Goal: Task Accomplishment & Management: Complete application form

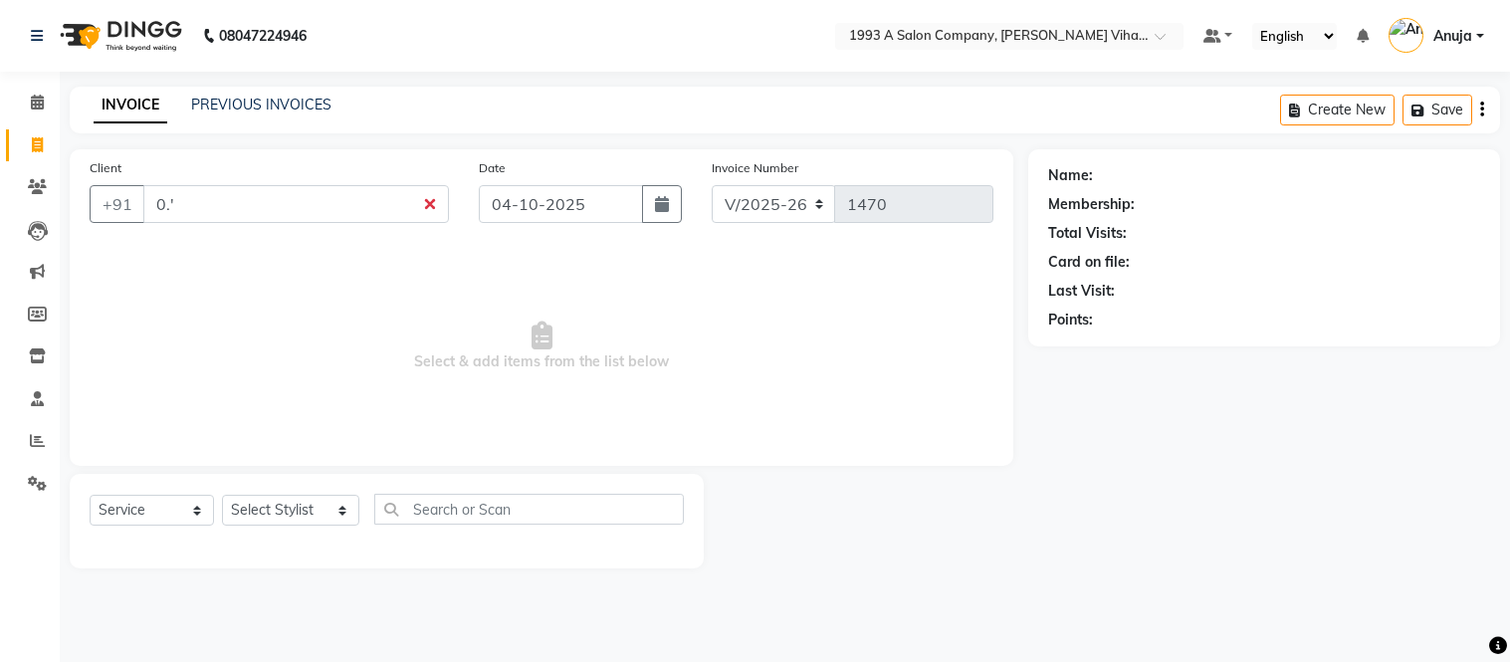
select select "4955"
select select "service"
click at [358, 213] on input "0.'" at bounding box center [296, 204] width 306 height 38
type input "0"
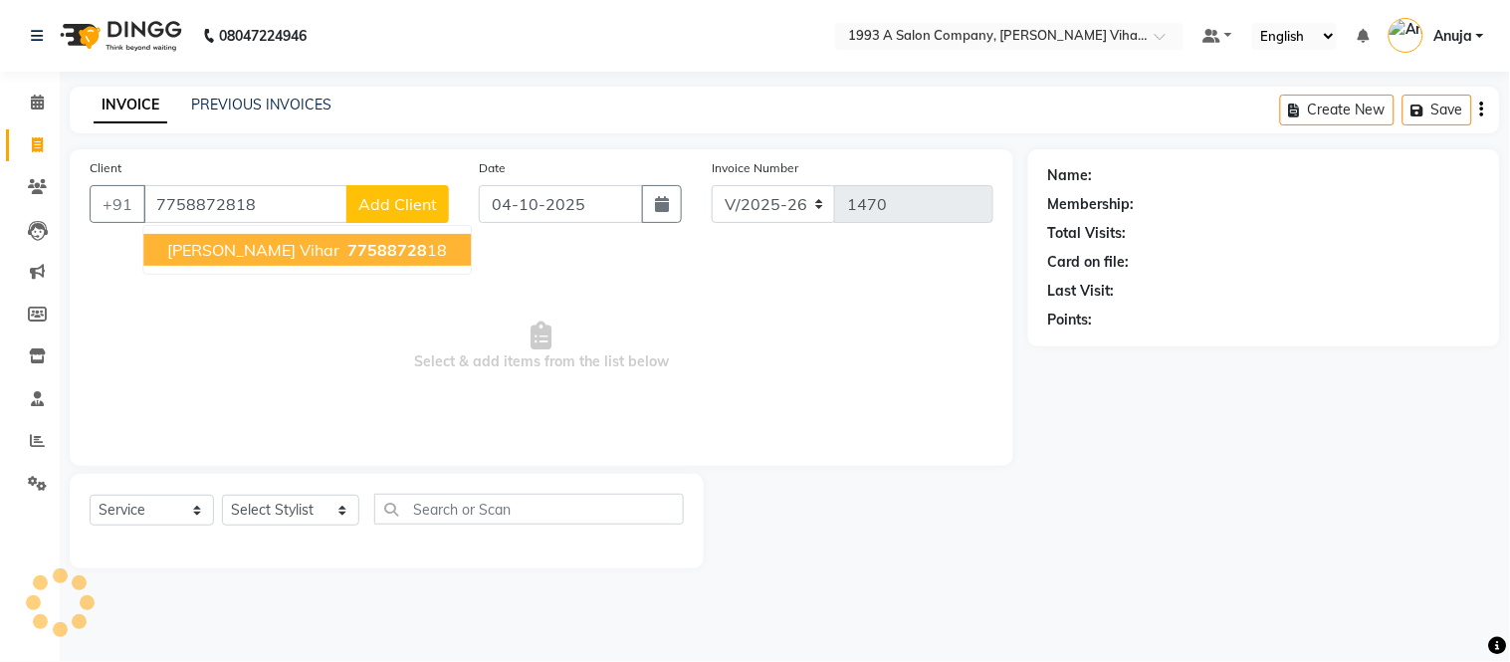
type input "7758872818"
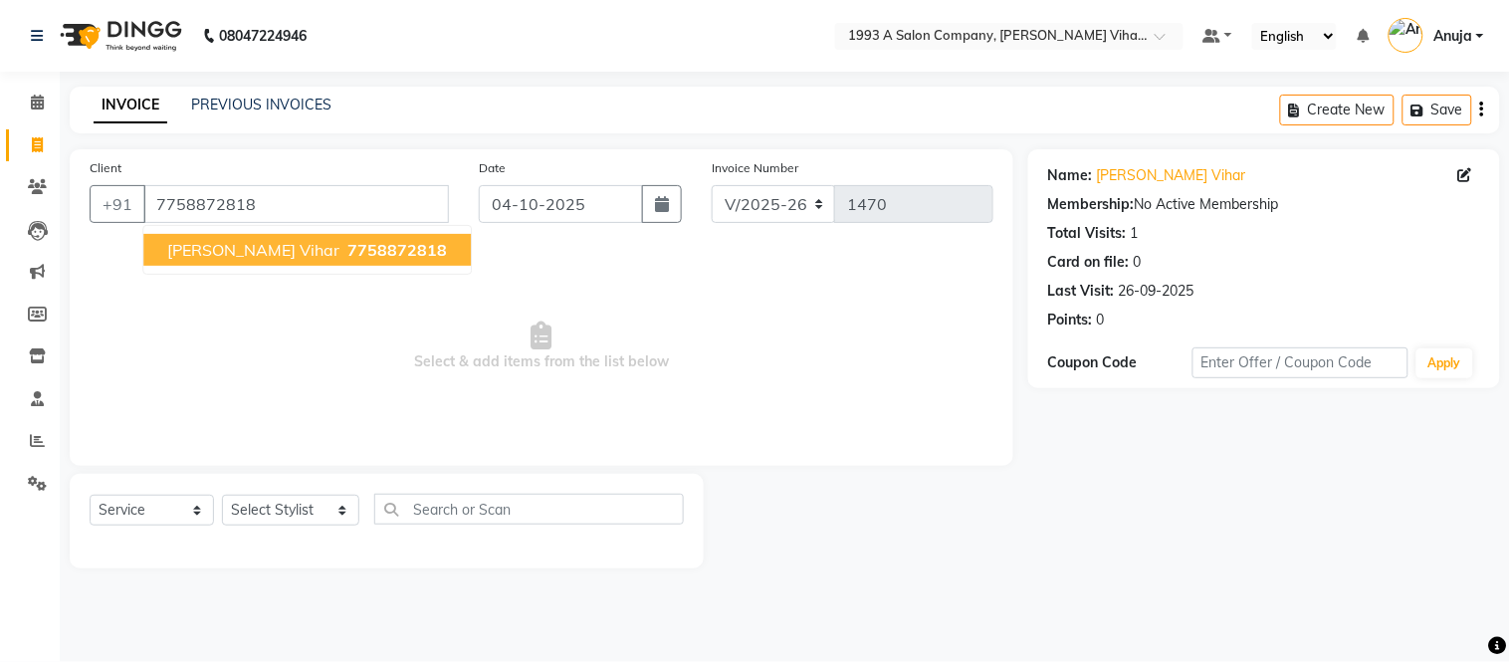
click at [235, 246] on span "[PERSON_NAME] vihar" at bounding box center [253, 250] width 172 height 20
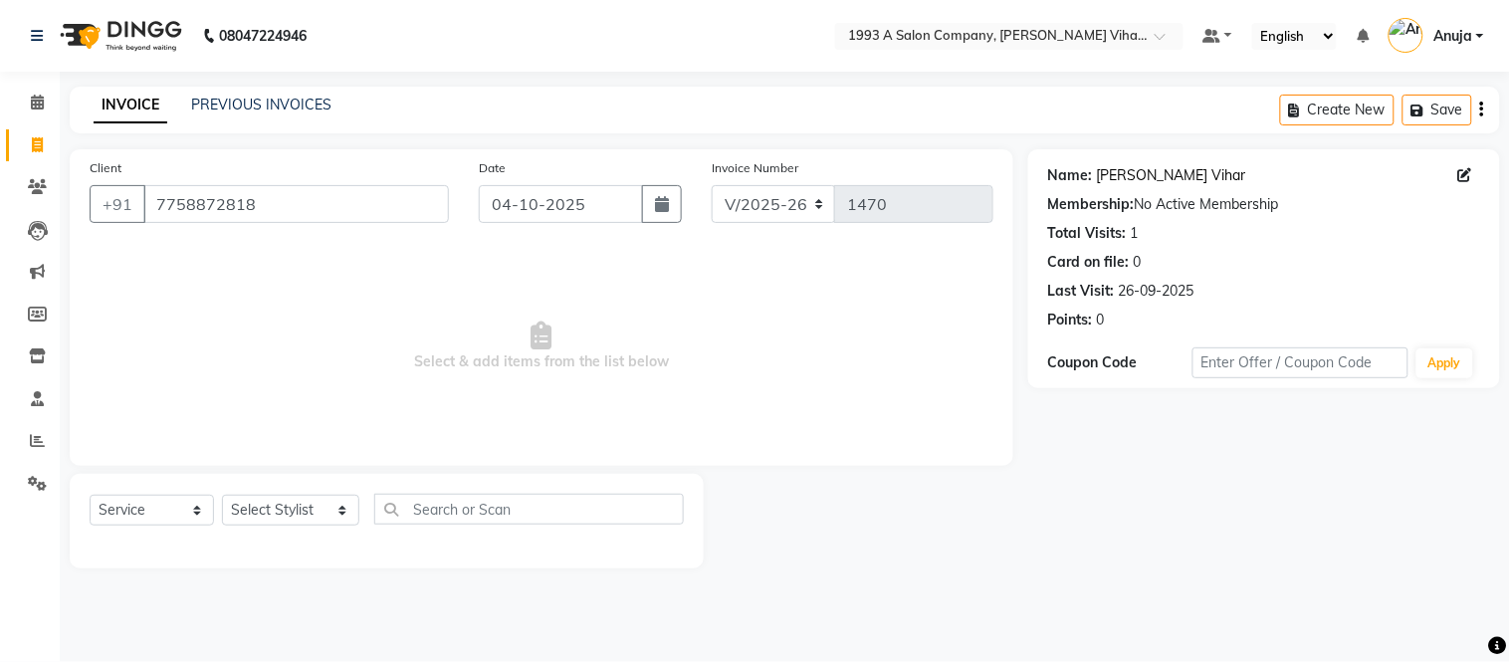
click at [1102, 166] on link "[PERSON_NAME] Vihar" at bounding box center [1171, 175] width 149 height 21
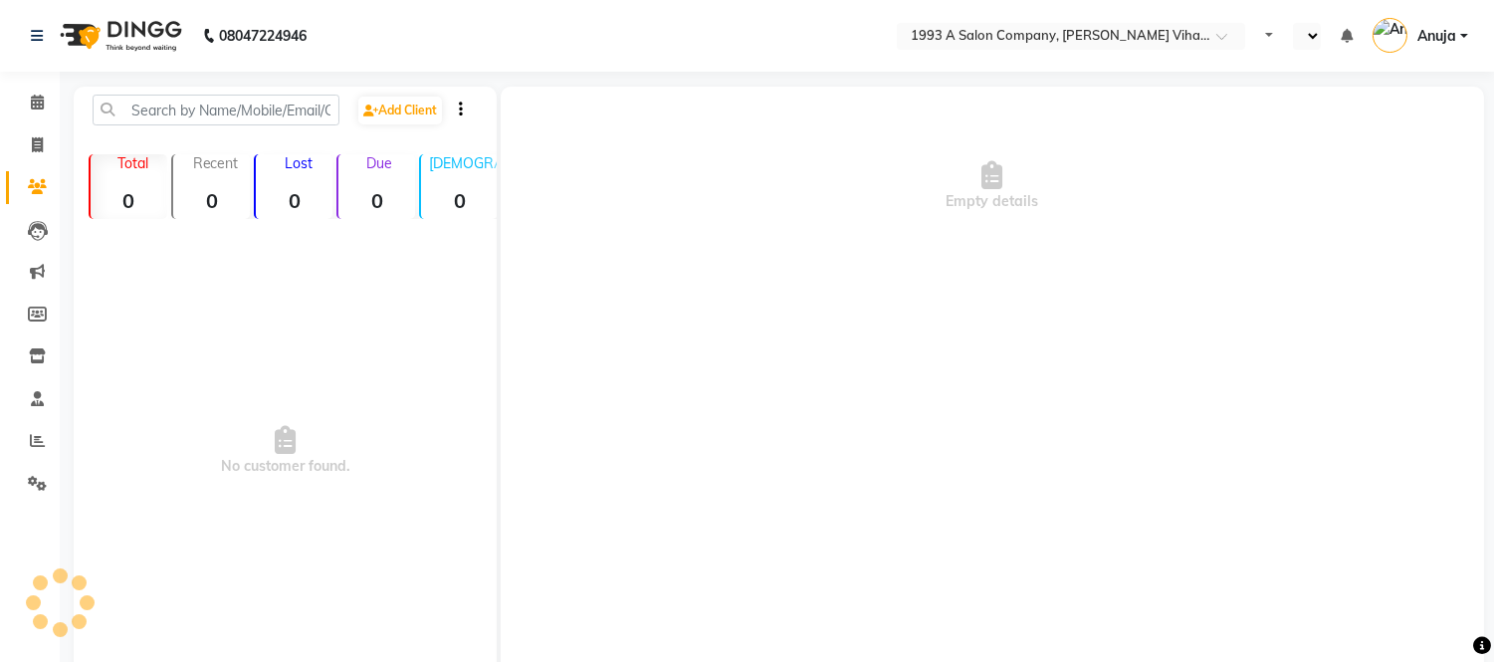
select select "en"
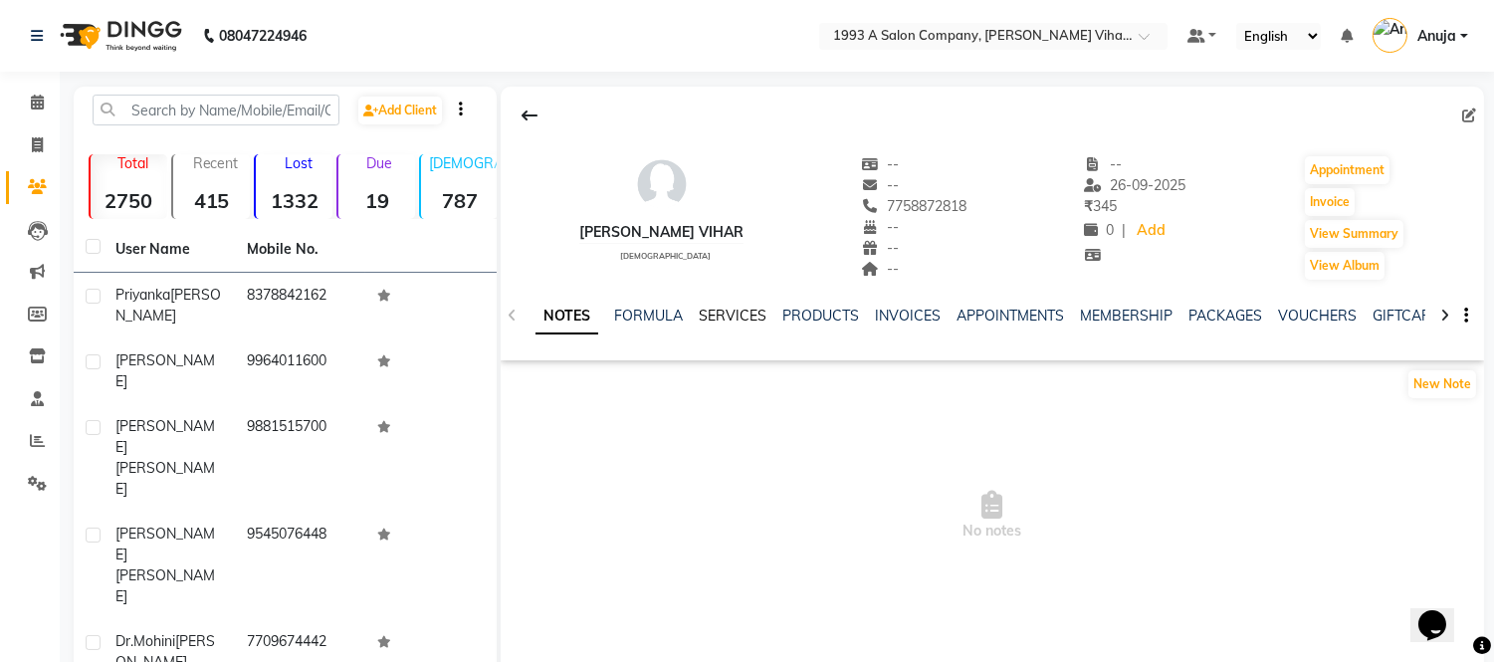
click at [725, 311] on link "SERVICES" at bounding box center [733, 316] width 68 height 18
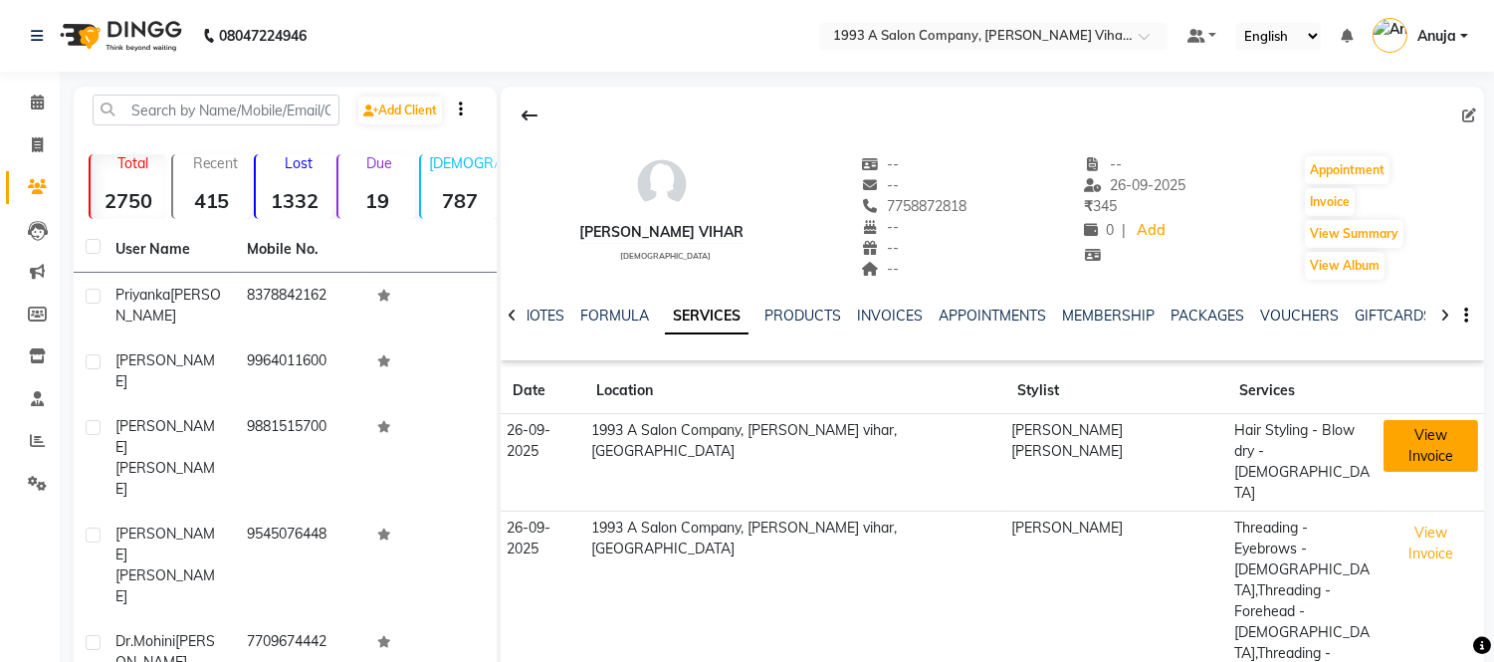
click at [1383, 443] on button "View Invoice" at bounding box center [1430, 446] width 95 height 52
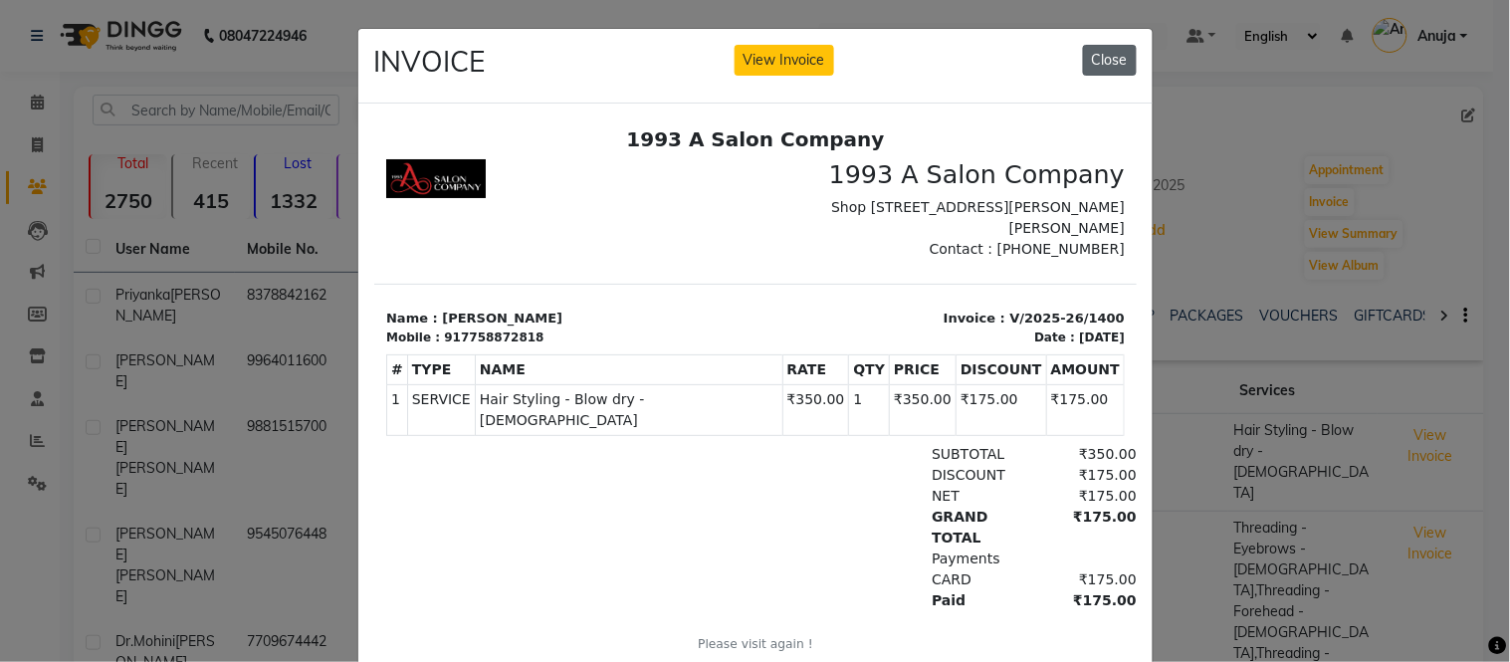
click at [1112, 56] on button "Close" at bounding box center [1110, 60] width 54 height 31
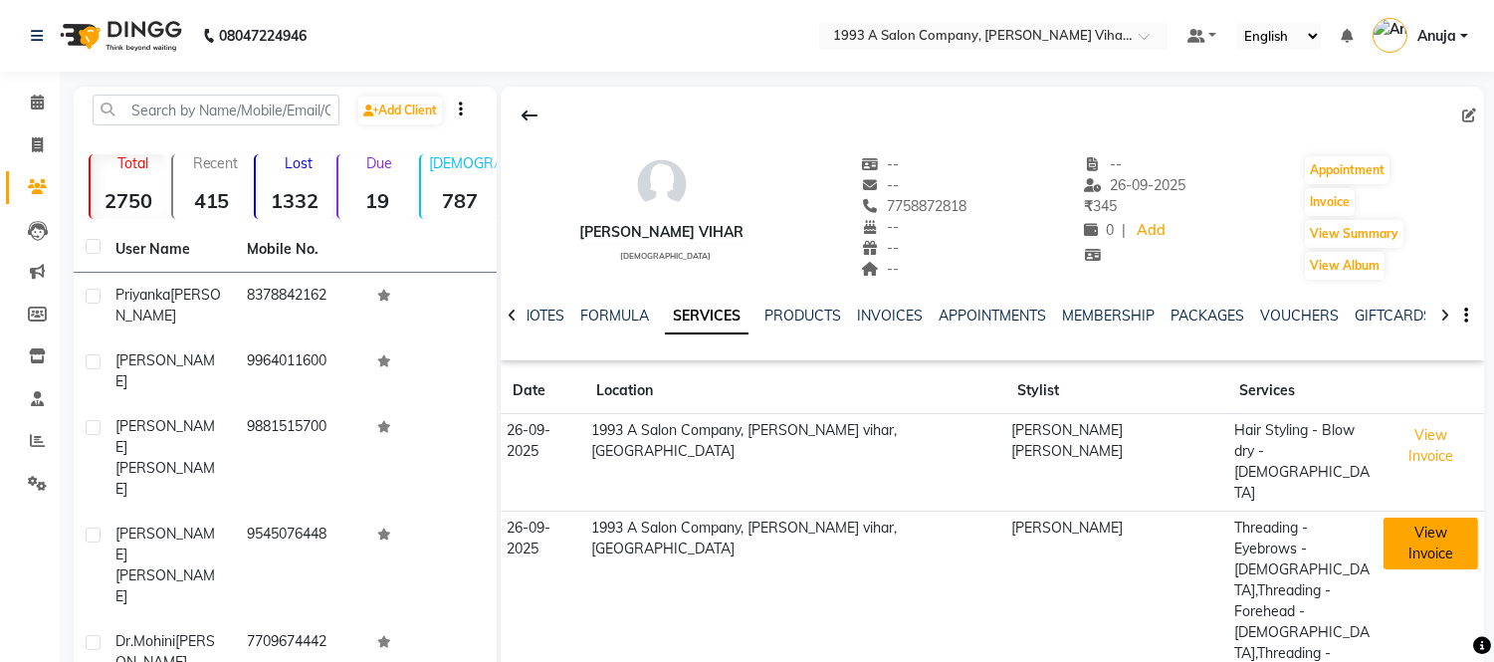
click at [1413, 518] on button "View Invoice" at bounding box center [1430, 544] width 95 height 52
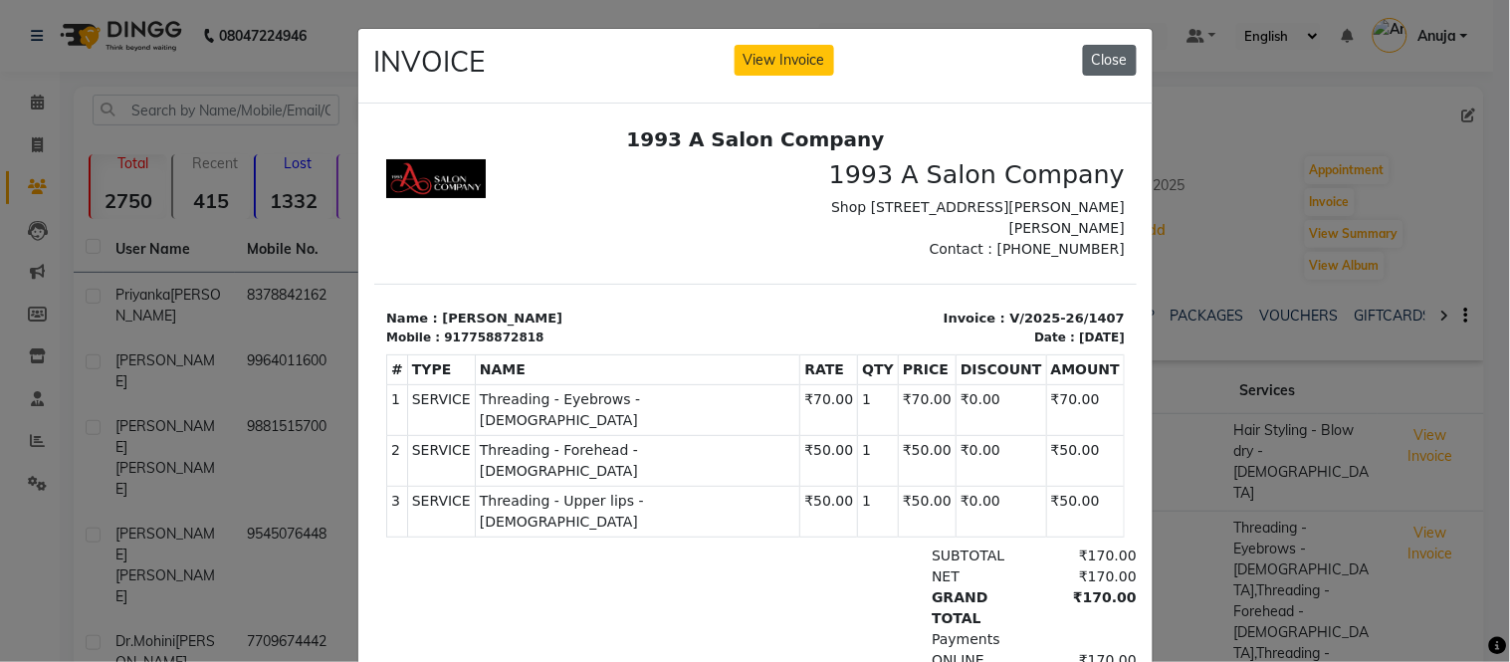
click at [1101, 51] on button "Close" at bounding box center [1110, 60] width 54 height 31
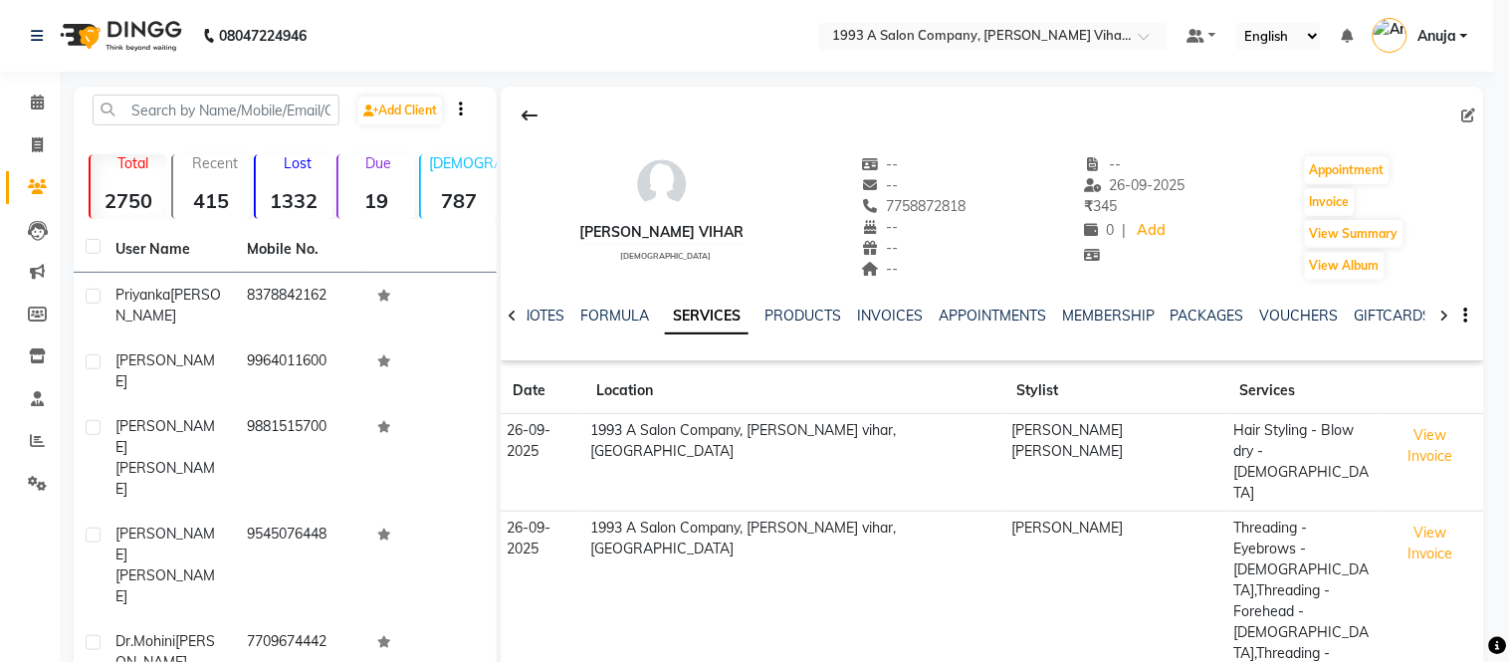
drag, startPoint x: 1101, startPoint y: 51, endPoint x: 1089, endPoint y: 64, distance: 17.6
click at [1090, 63] on app-view-invoice-on-modal "INVOICE View Invoice Close" at bounding box center [755, 331] width 794 height 704
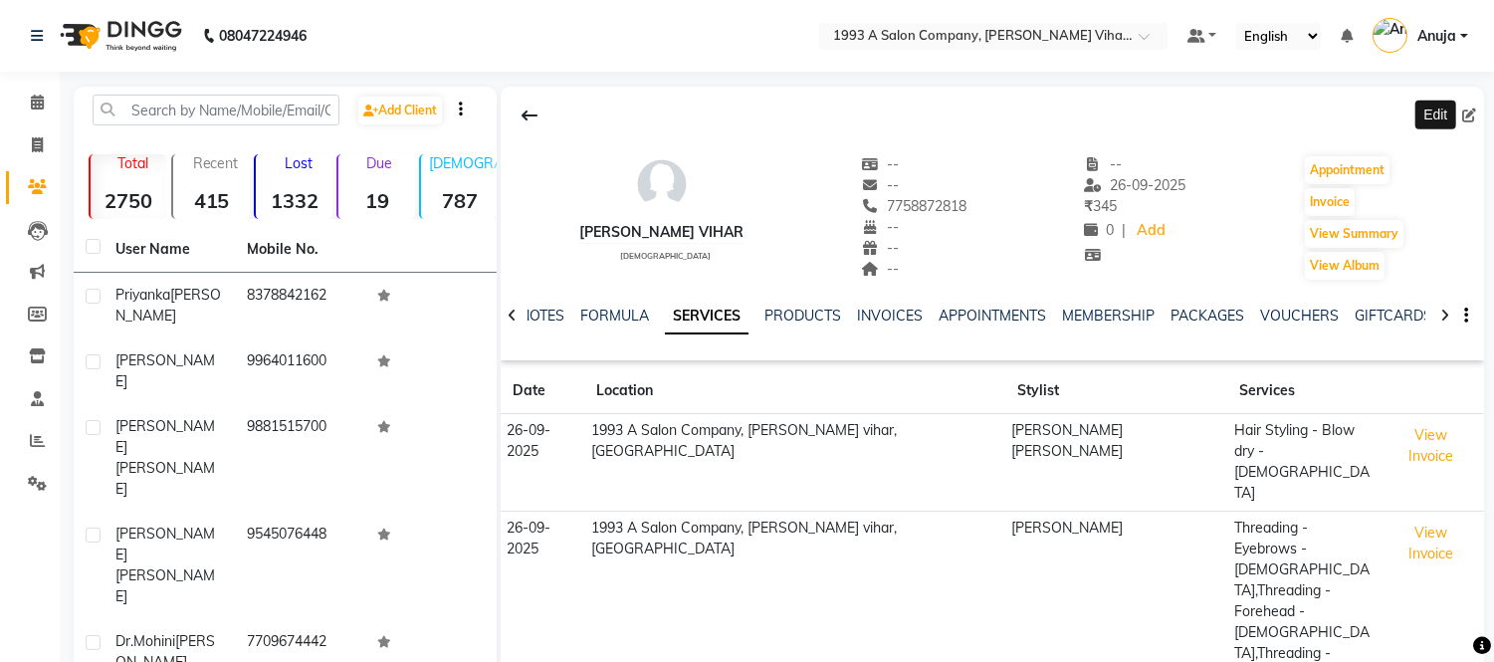
click at [1473, 115] on icon at bounding box center [1469, 115] width 14 height 14
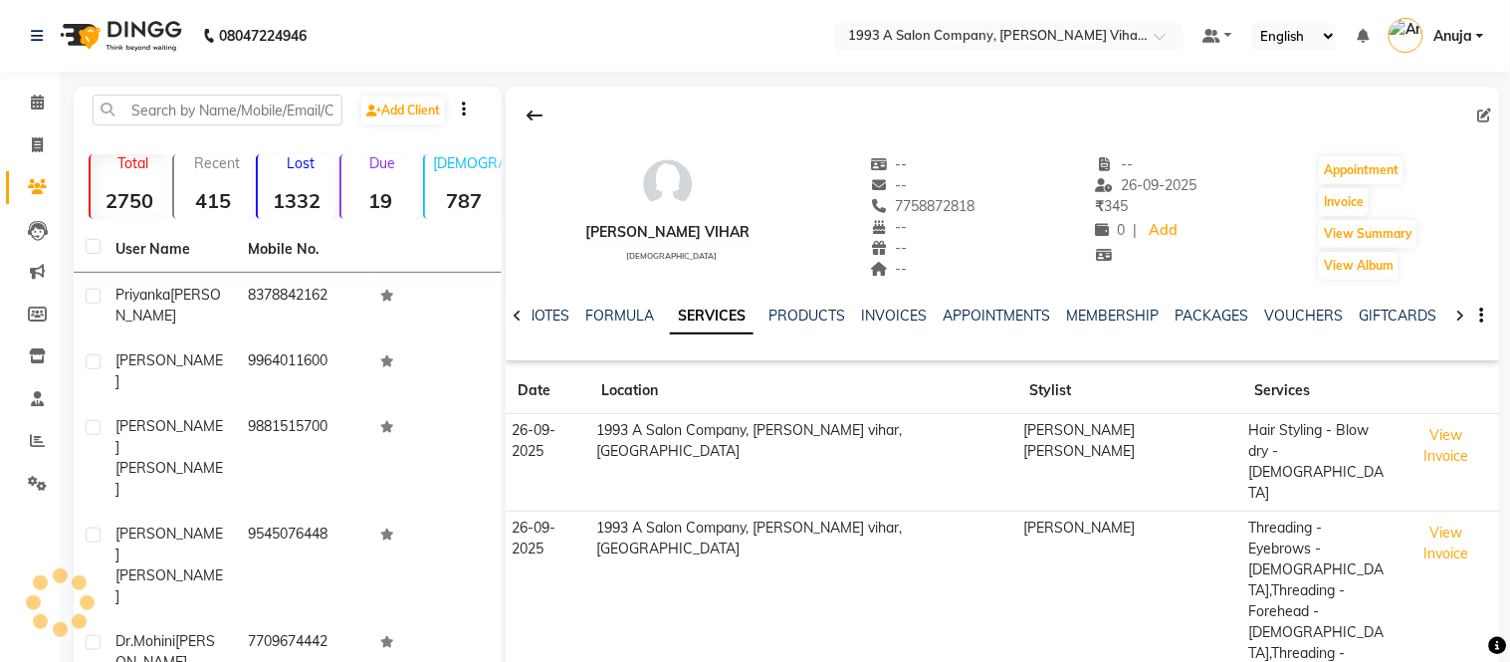
select select "22"
select select "female"
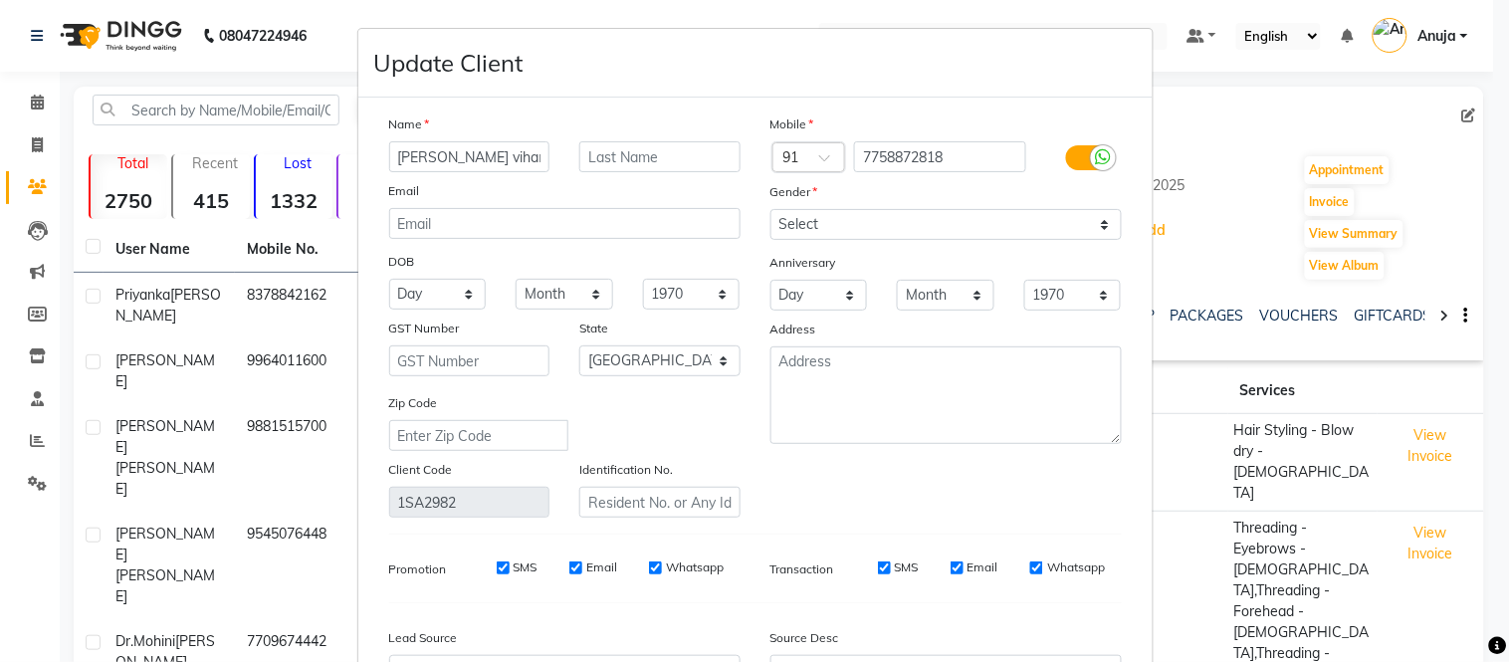
click at [502, 160] on input "[PERSON_NAME] vihar" at bounding box center [469, 156] width 161 height 31
type input "s"
type input "suhanshi"
click at [891, 209] on select "Select Male Female Other Prefer Not To Say" at bounding box center [945, 224] width 351 height 31
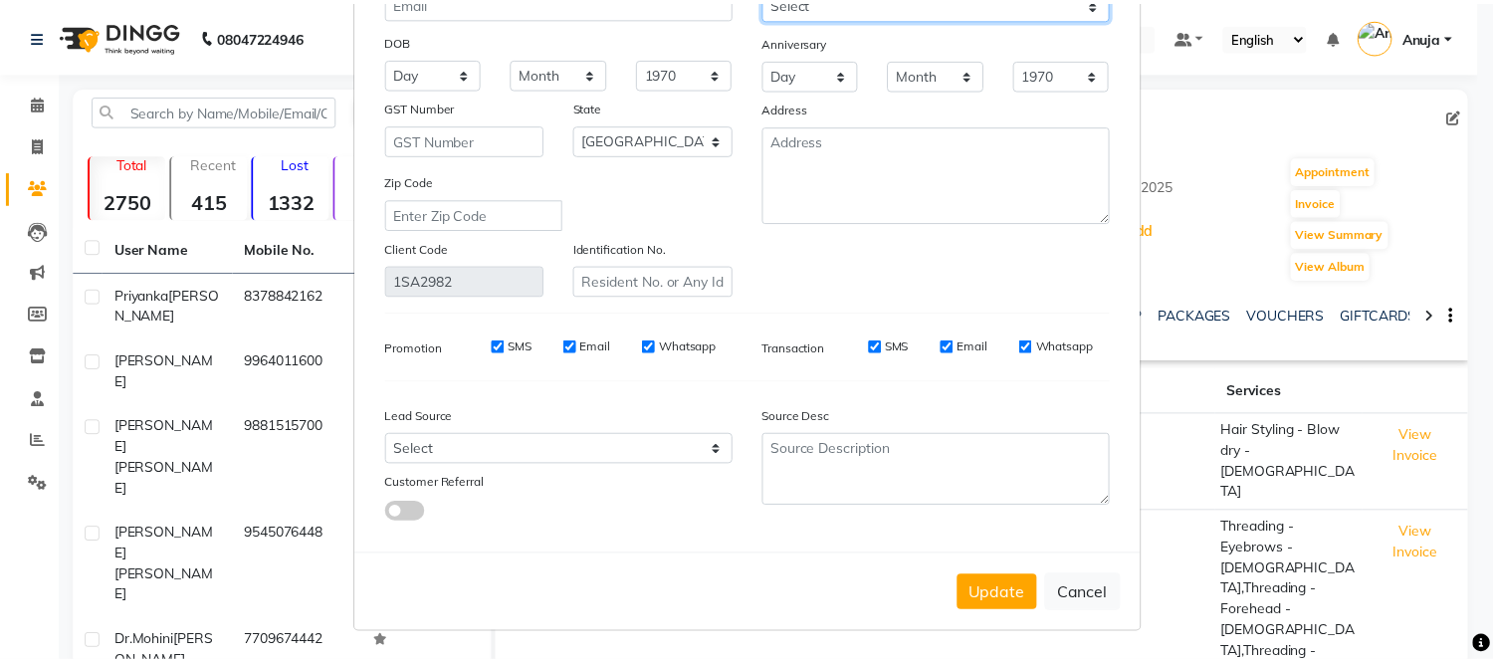
scroll to position [223, 0]
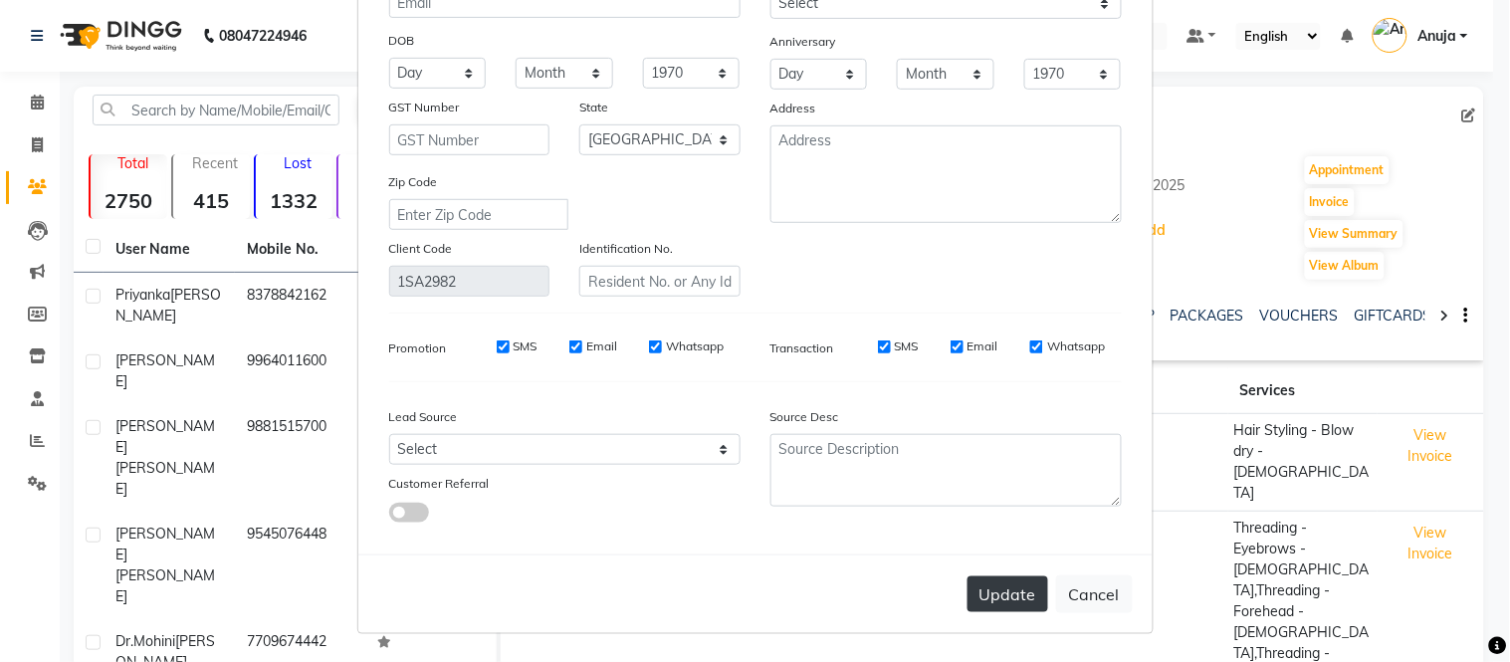
click at [999, 585] on button "Update" at bounding box center [1007, 594] width 81 height 36
select select
select select "null"
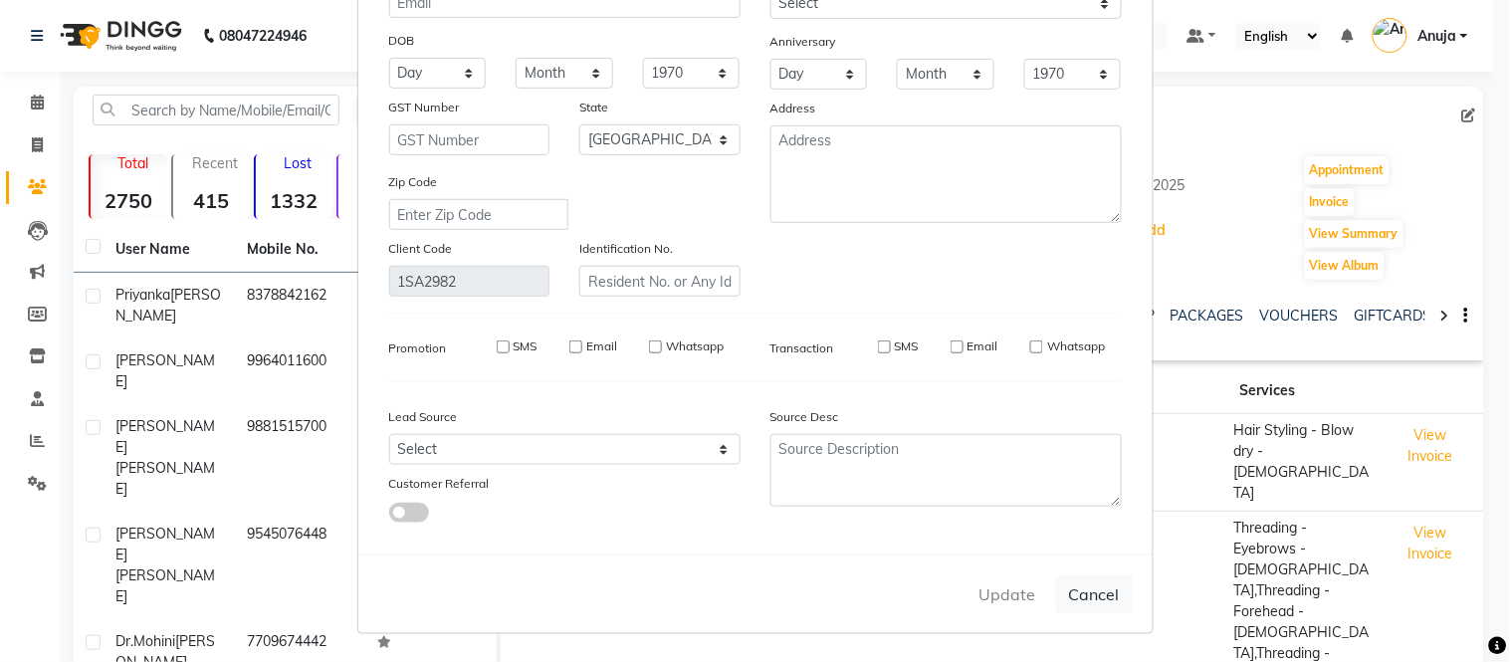
select select
checkbox input "false"
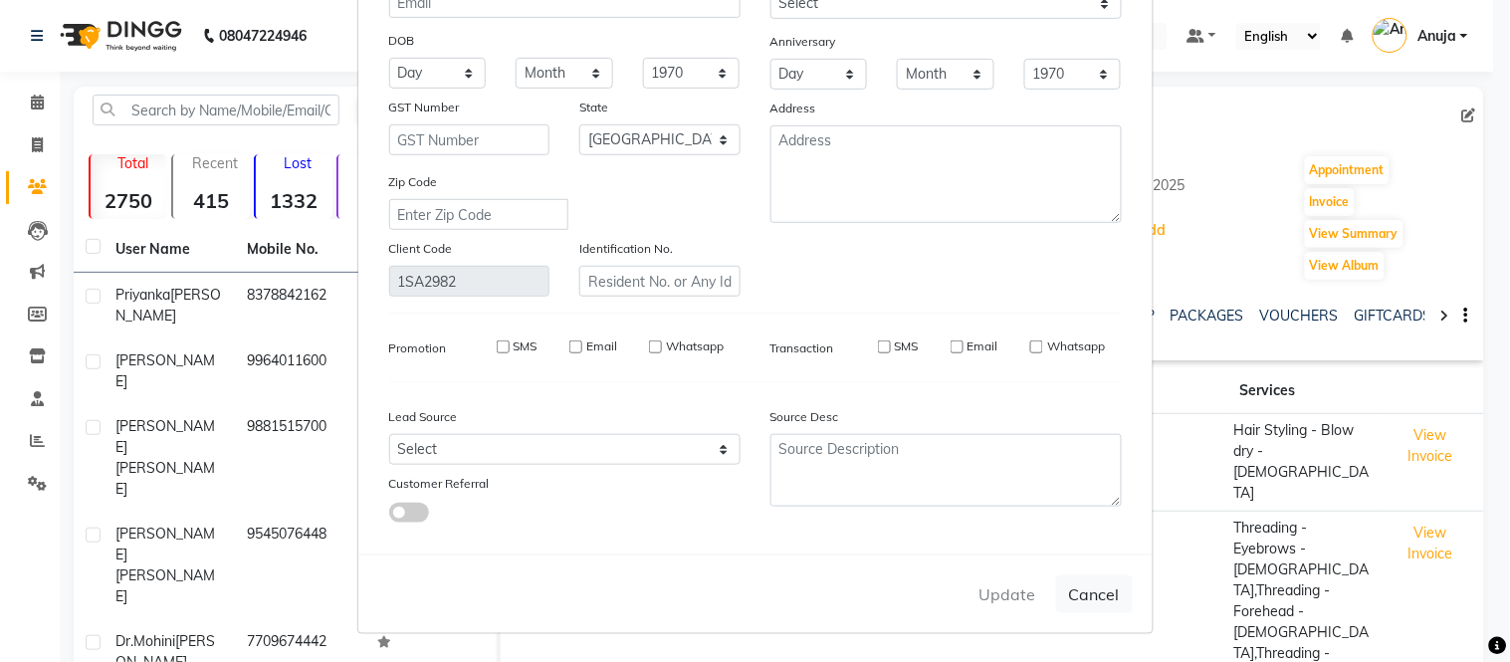
checkbox input "false"
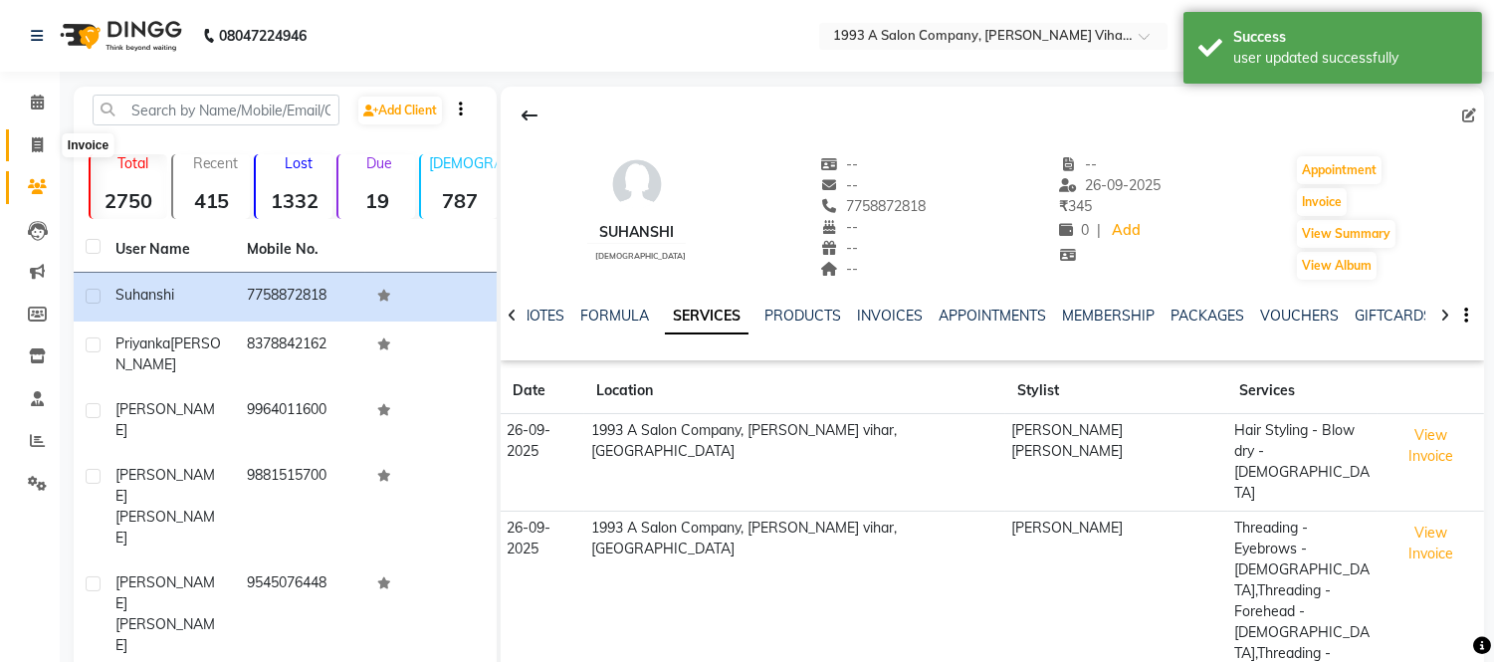
click at [41, 151] on icon at bounding box center [37, 144] width 11 height 15
select select "service"
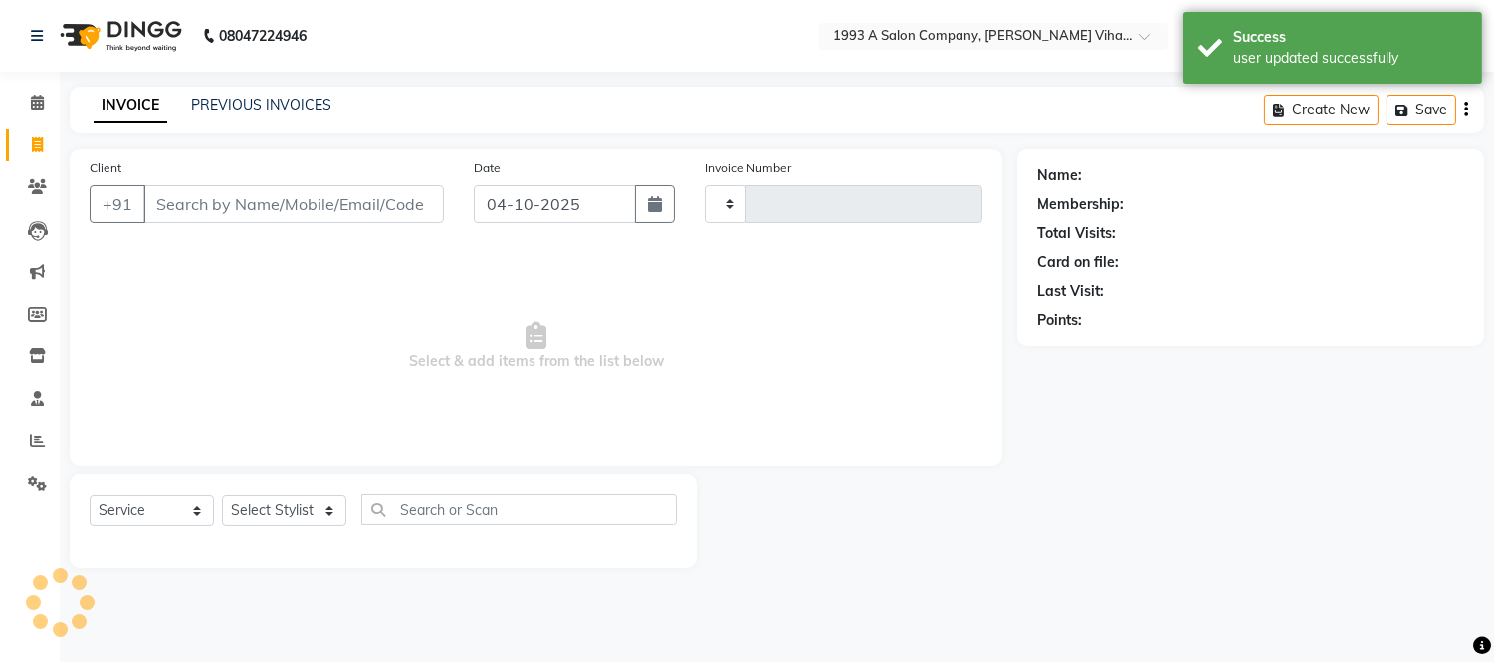
type input "1470"
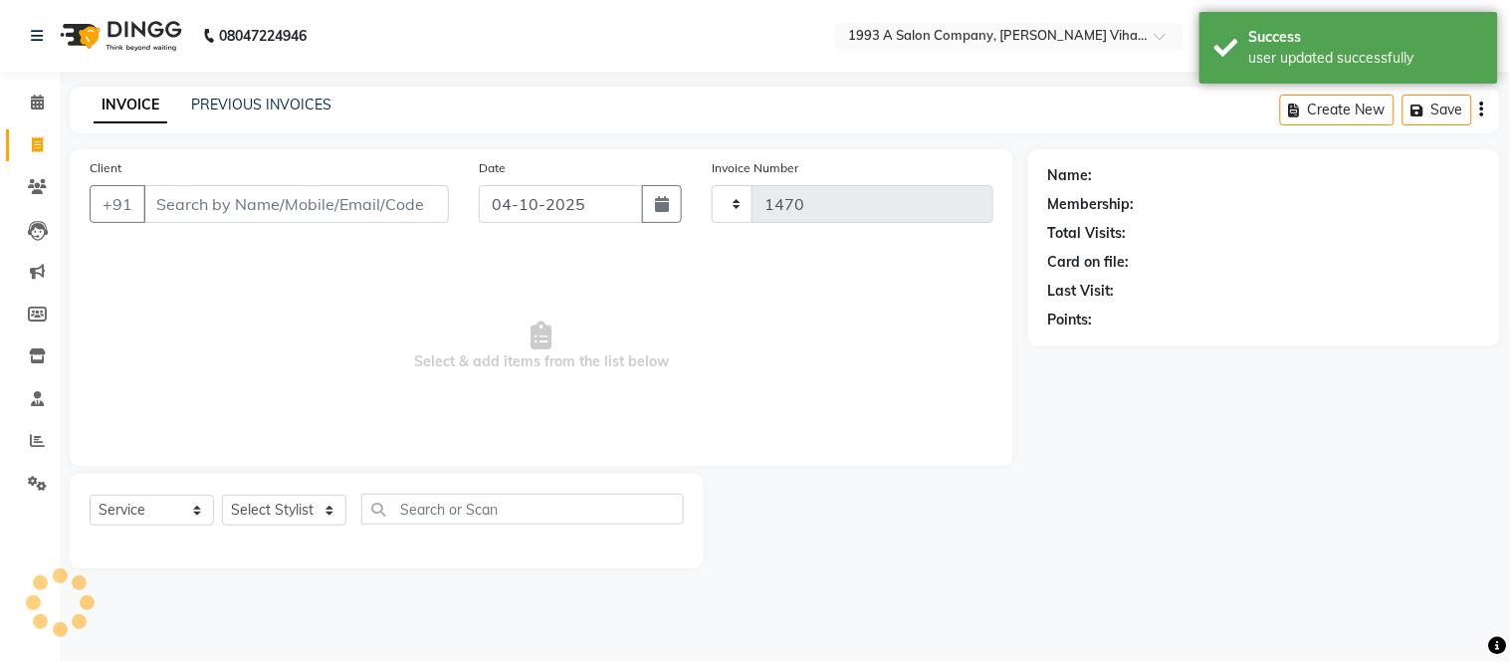
select select "4955"
click at [232, 204] on input "Client" at bounding box center [296, 204] width 306 height 38
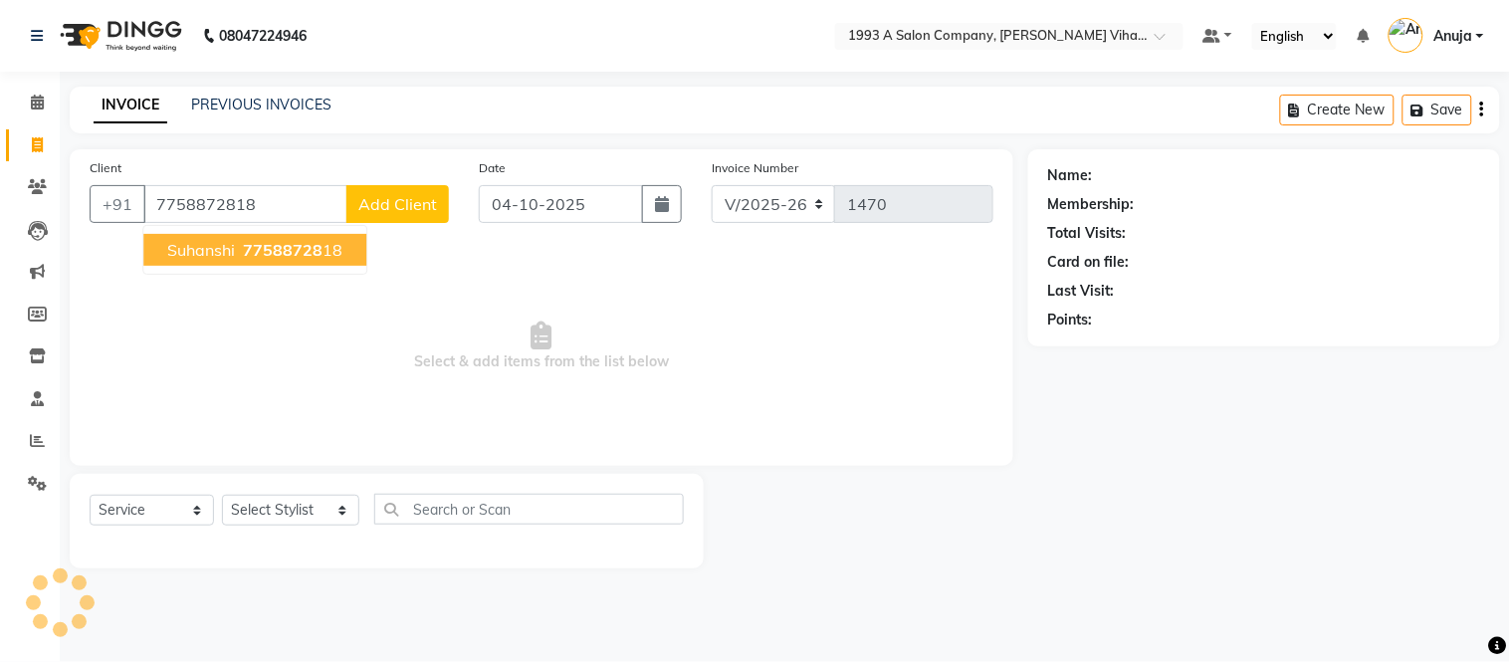
type input "7758872818"
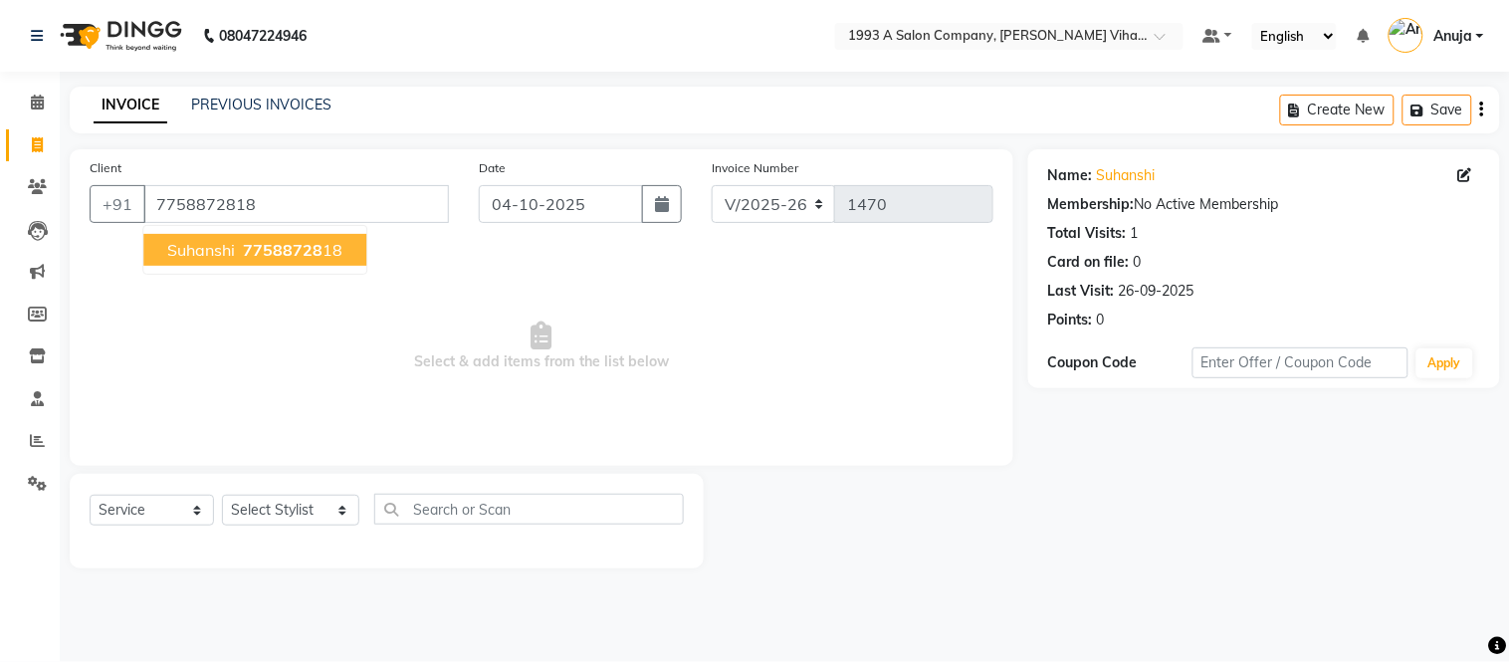
click at [195, 243] on span "suhanshi" at bounding box center [201, 250] width 68 height 20
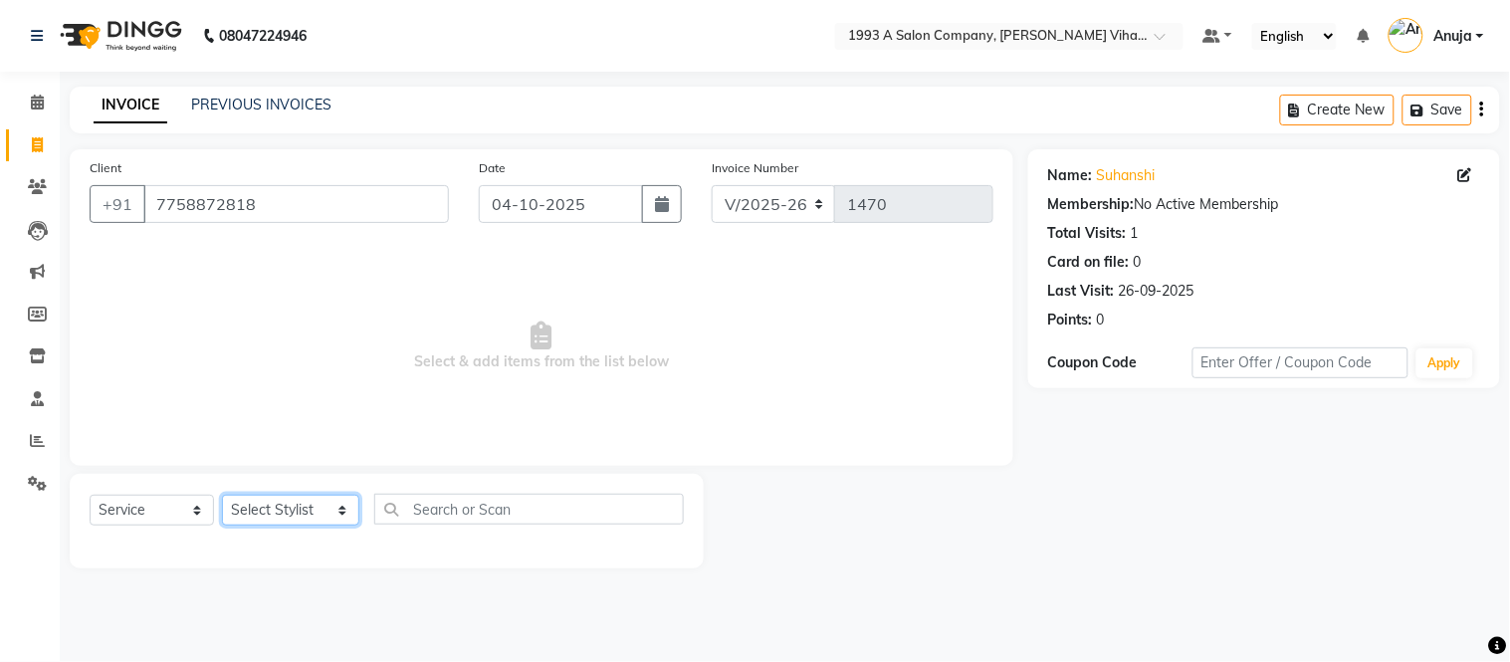
drag, startPoint x: 289, startPoint y: 513, endPoint x: 294, endPoint y: 504, distance: 10.2
click at [294, 504] on select "Select Stylist Anuja Arpita Landge Bhakti Chetan Ambekar Krushna Mayur Shanti P…" at bounding box center [290, 510] width 137 height 31
select select "91466"
click at [222, 496] on select "Select Stylist Anuja Arpita Landge Bhakti Chetan Ambekar Krushna Mayur Shanti P…" at bounding box center [290, 510] width 137 height 31
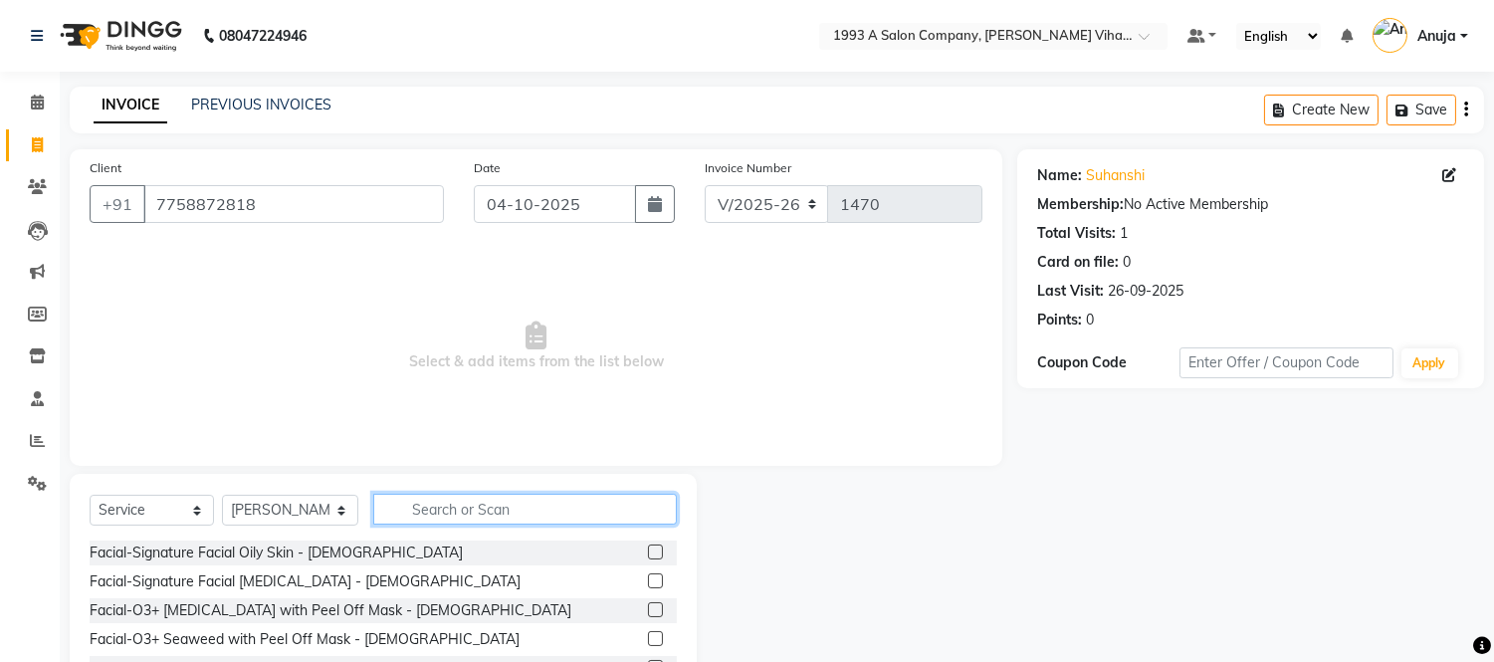
drag, startPoint x: 421, startPoint y: 495, endPoint x: 429, endPoint y: 518, distance: 24.2
click at [429, 518] on input "text" at bounding box center [525, 509] width 304 height 31
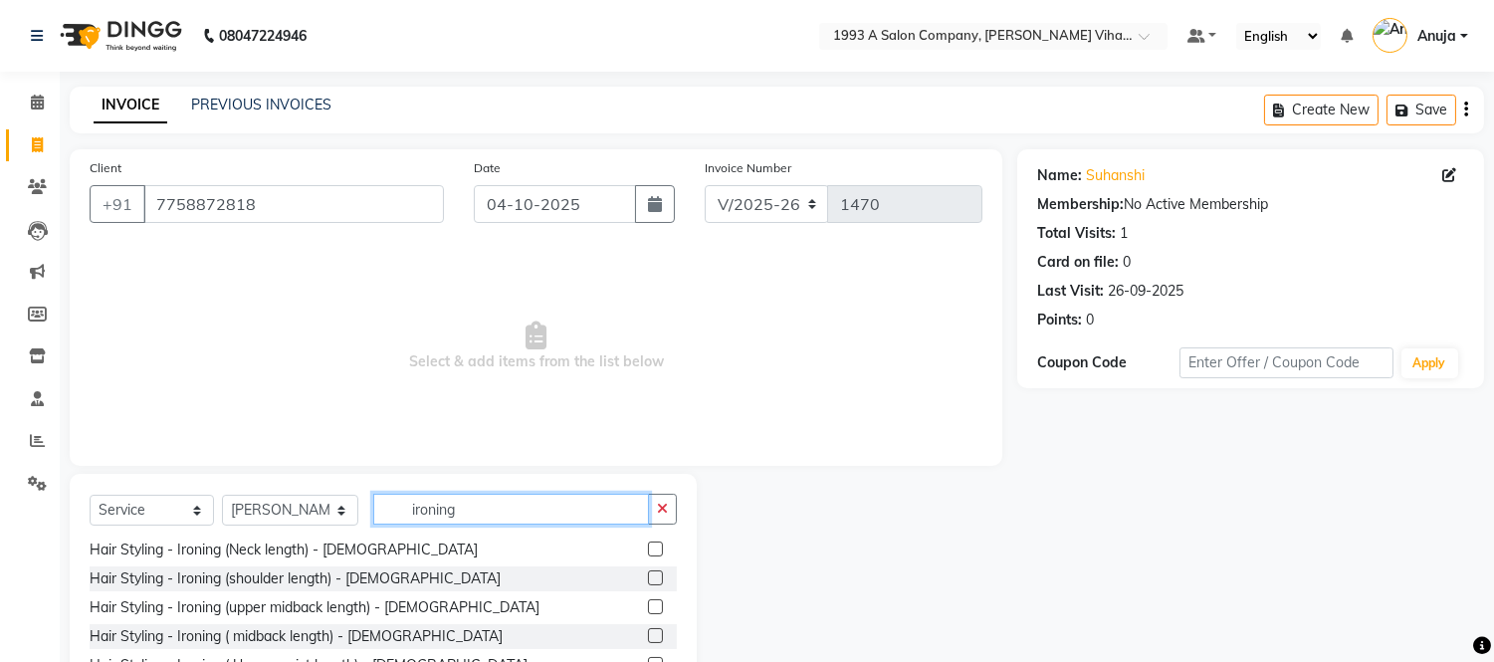
scroll to position [61, 0]
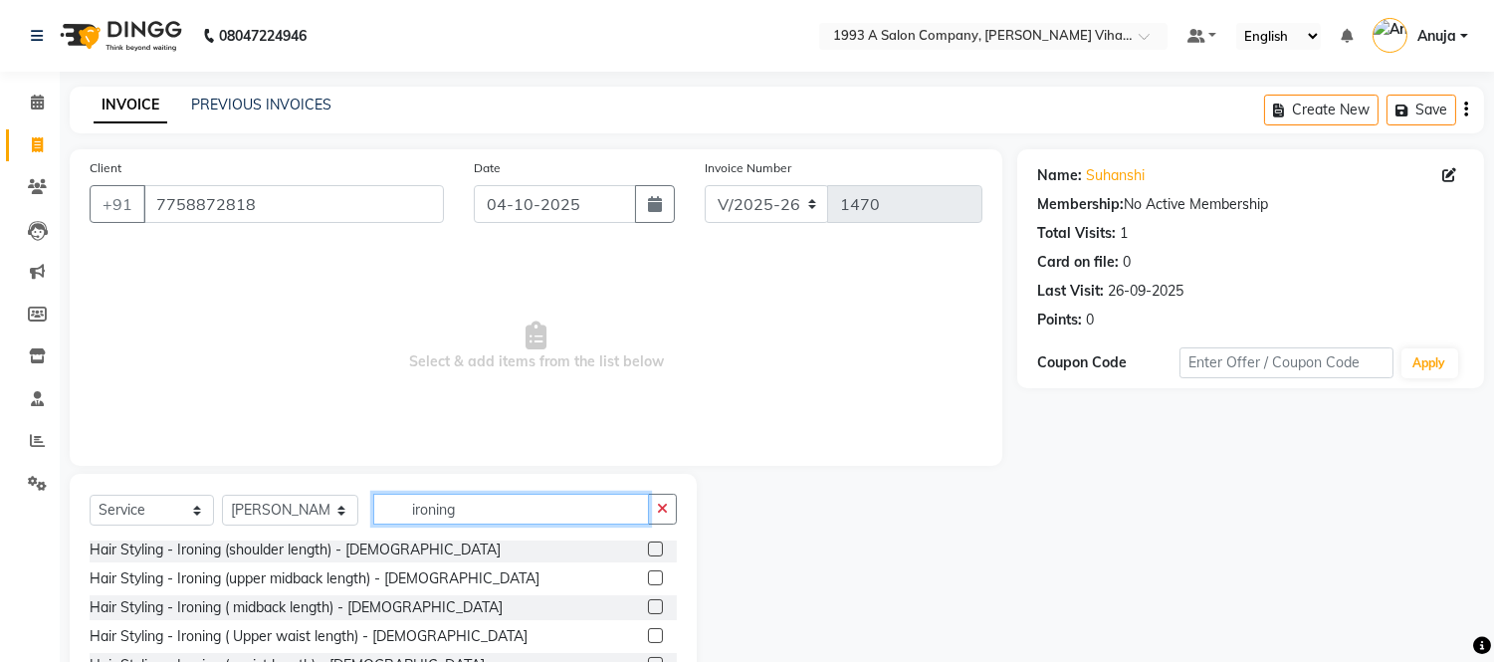
type input "ironing"
click at [648, 601] on label at bounding box center [655, 606] width 15 height 15
click at [648, 601] on input "checkbox" at bounding box center [654, 607] width 13 height 13
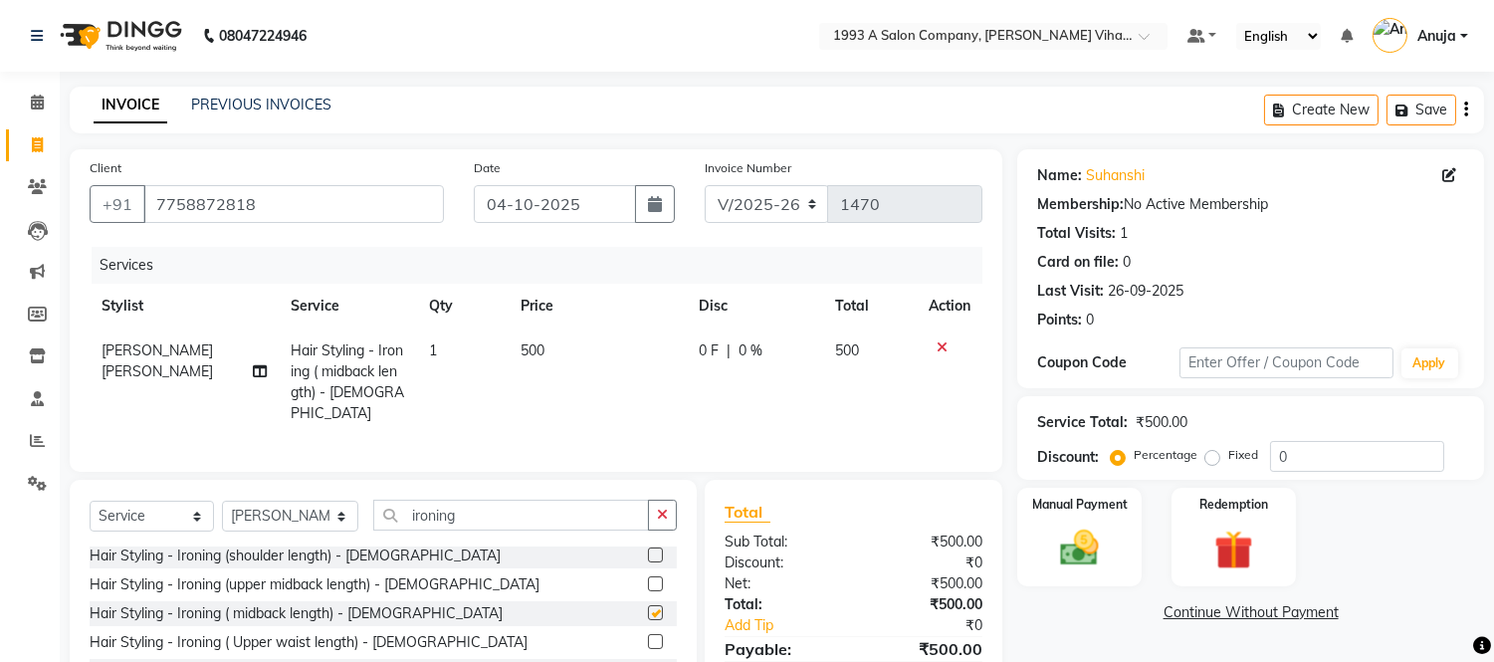
checkbox input "false"
click at [648, 634] on label at bounding box center [655, 641] width 15 height 15
click at [648, 636] on input "checkbox" at bounding box center [654, 642] width 13 height 13
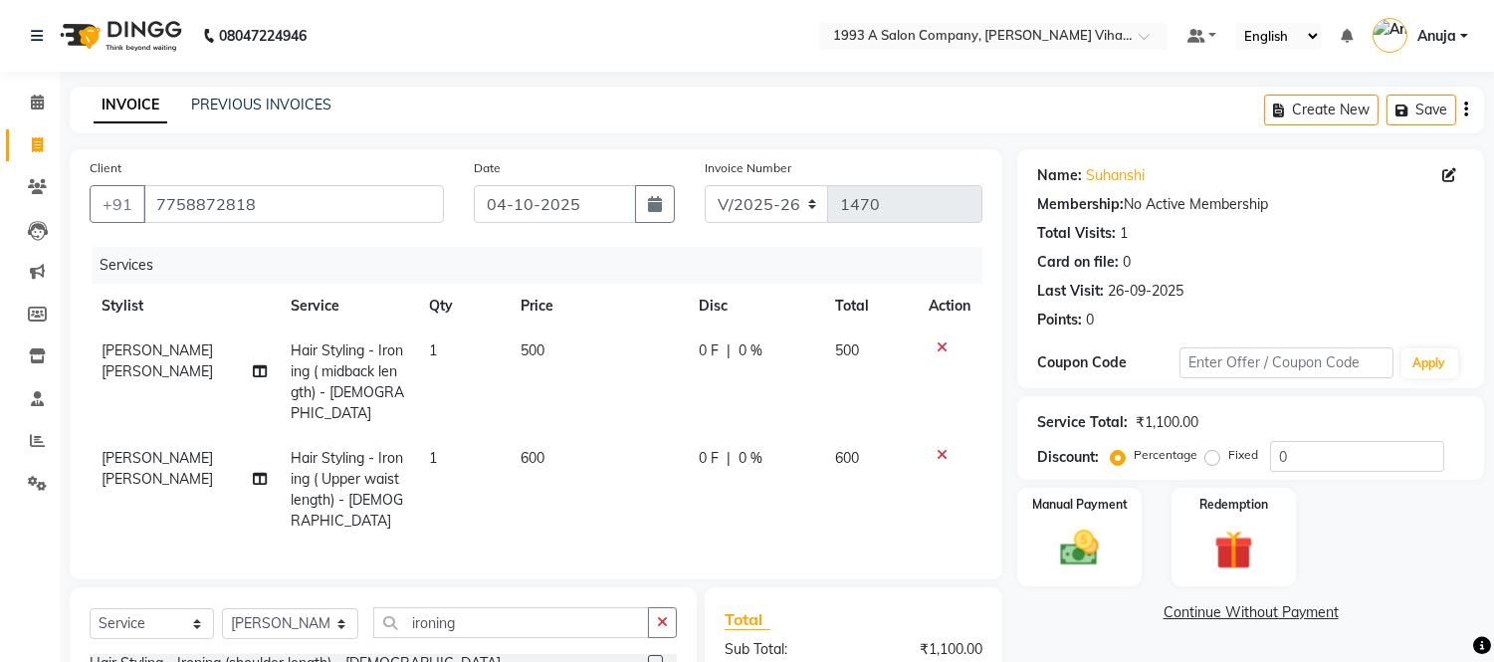
checkbox input "false"
drag, startPoint x: 940, startPoint y: 344, endPoint x: 941, endPoint y: 358, distance: 14.0
click at [941, 344] on icon at bounding box center [942, 347] width 11 height 14
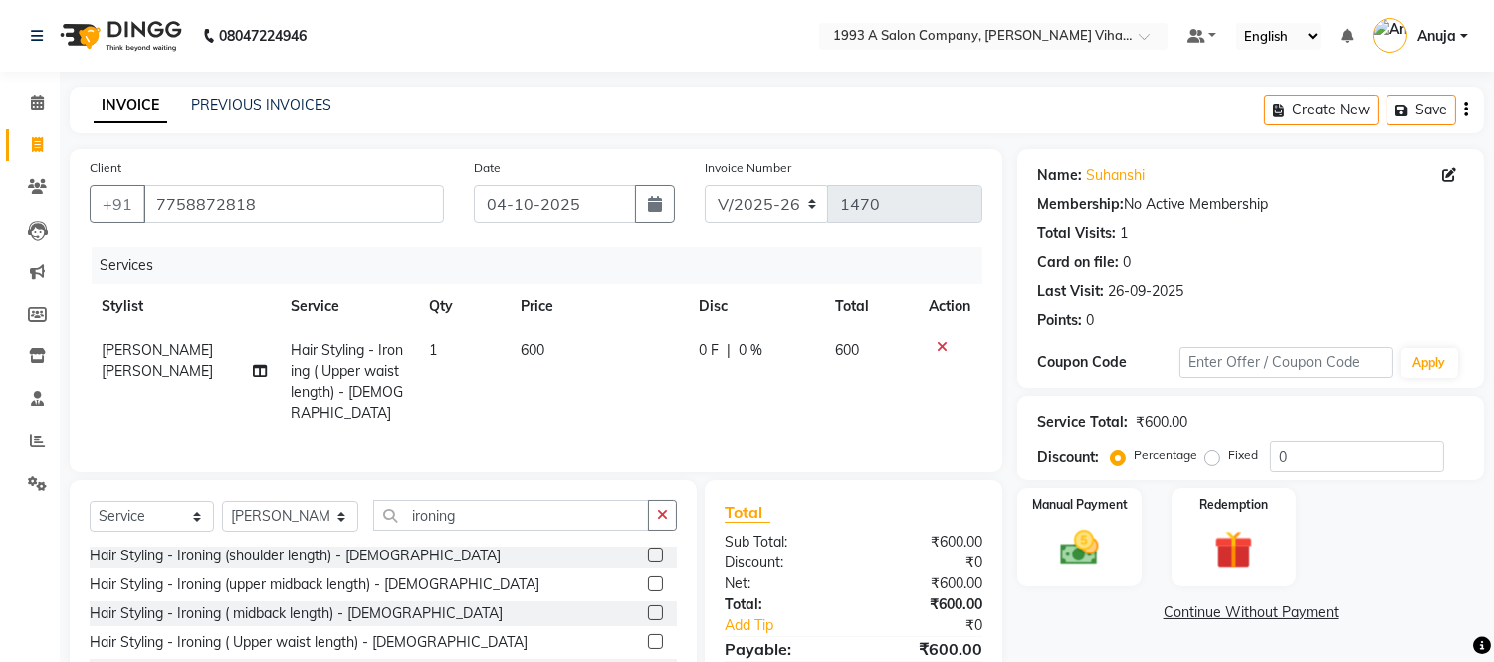
click at [940, 349] on icon at bounding box center [942, 347] width 11 height 14
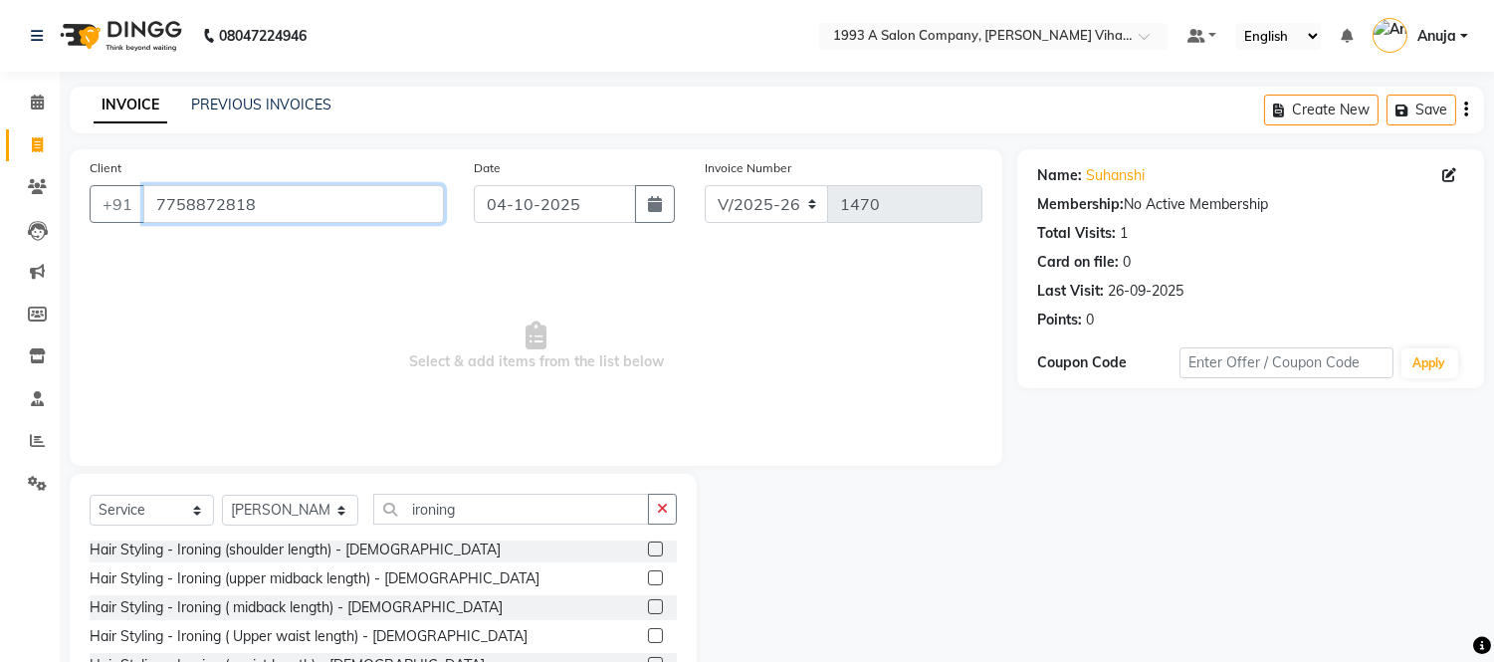
click at [325, 212] on input "7758872818" at bounding box center [293, 204] width 301 height 38
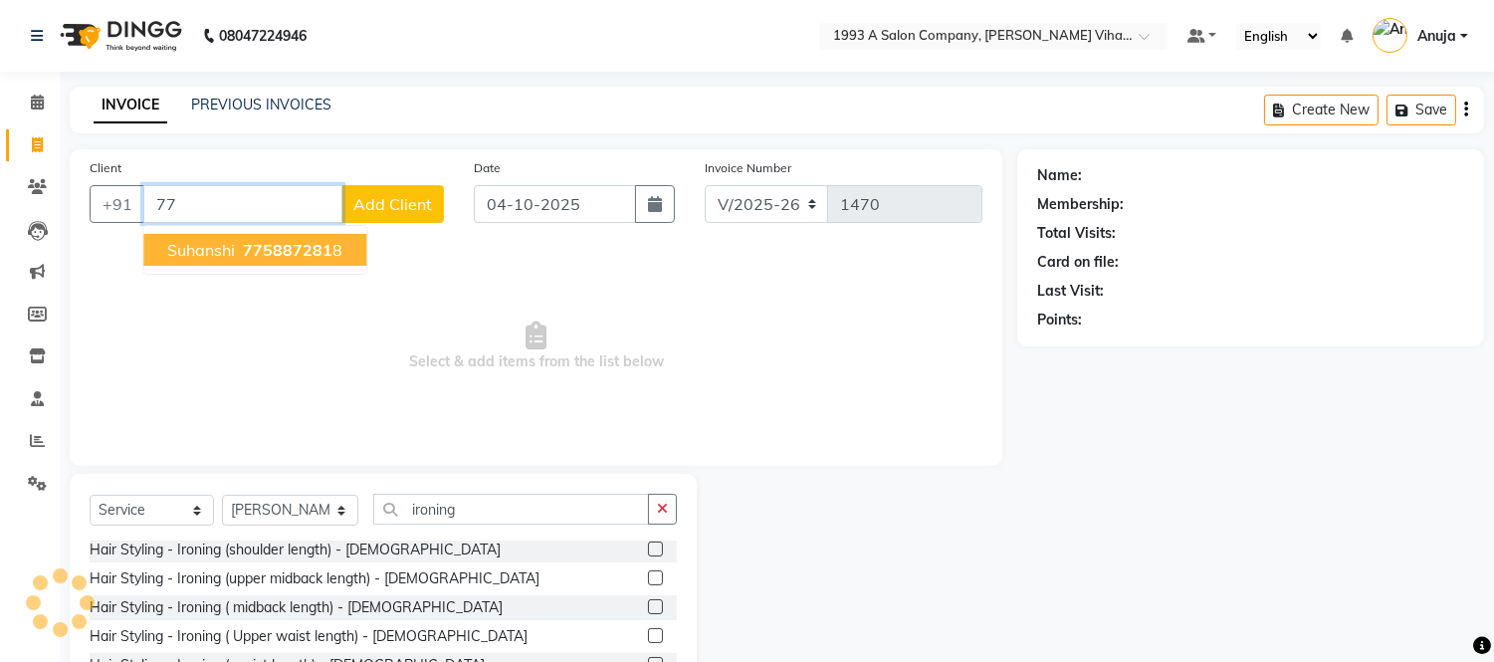
type input "7"
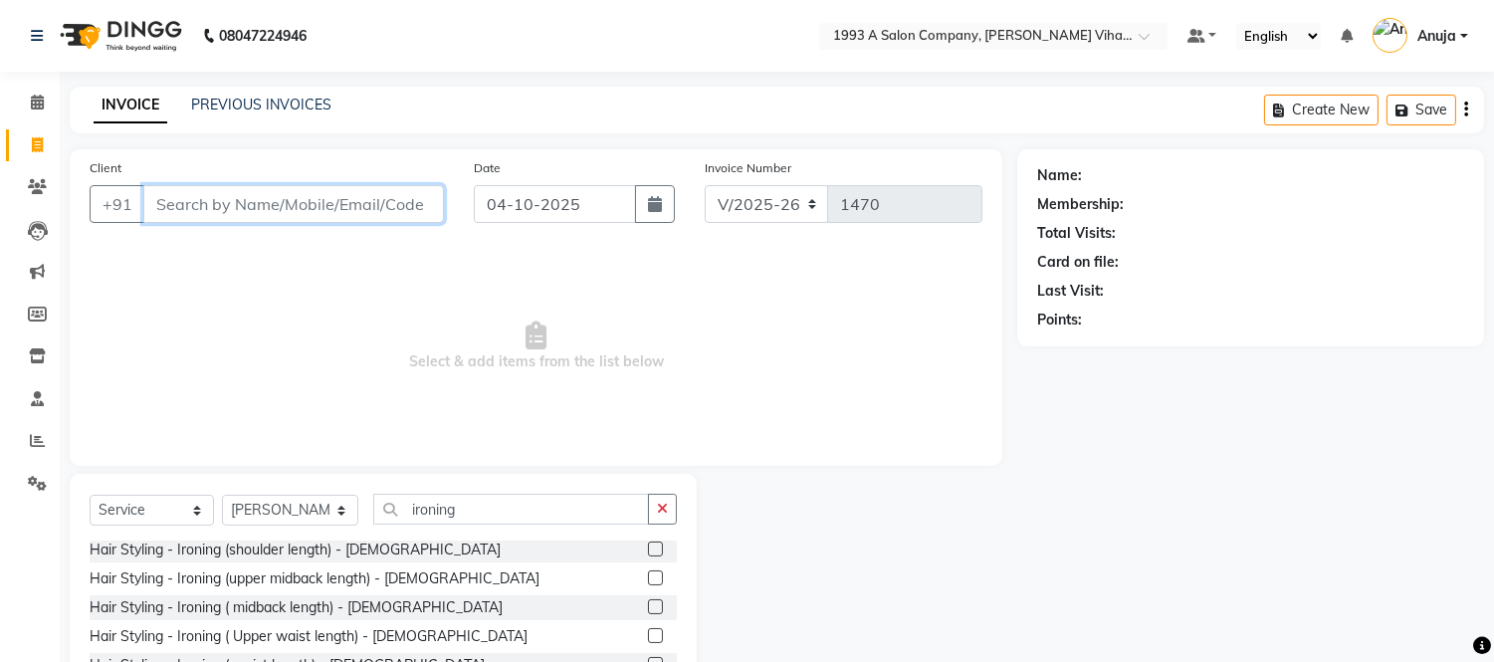
click at [310, 202] on input "Client" at bounding box center [293, 204] width 301 height 38
type input "a"
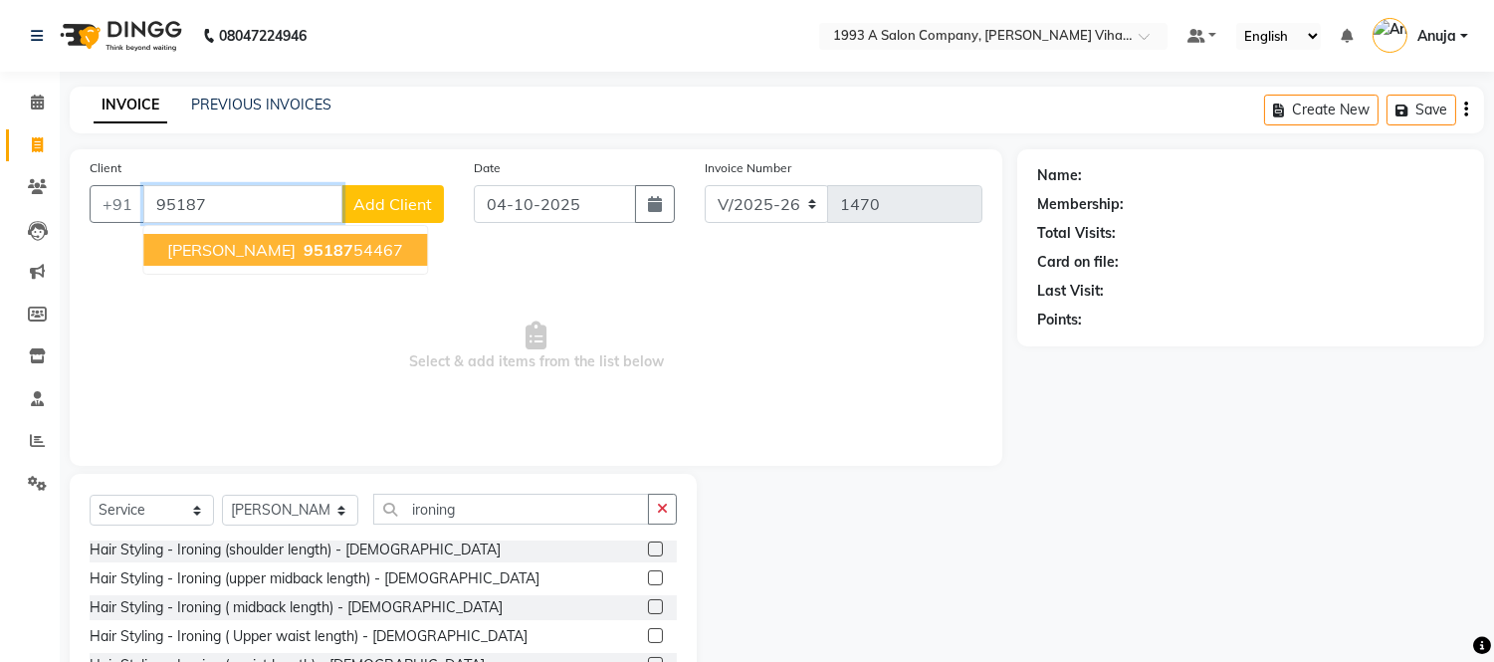
click at [296, 254] on span "Aishwarya Medhekar" at bounding box center [231, 250] width 128 height 20
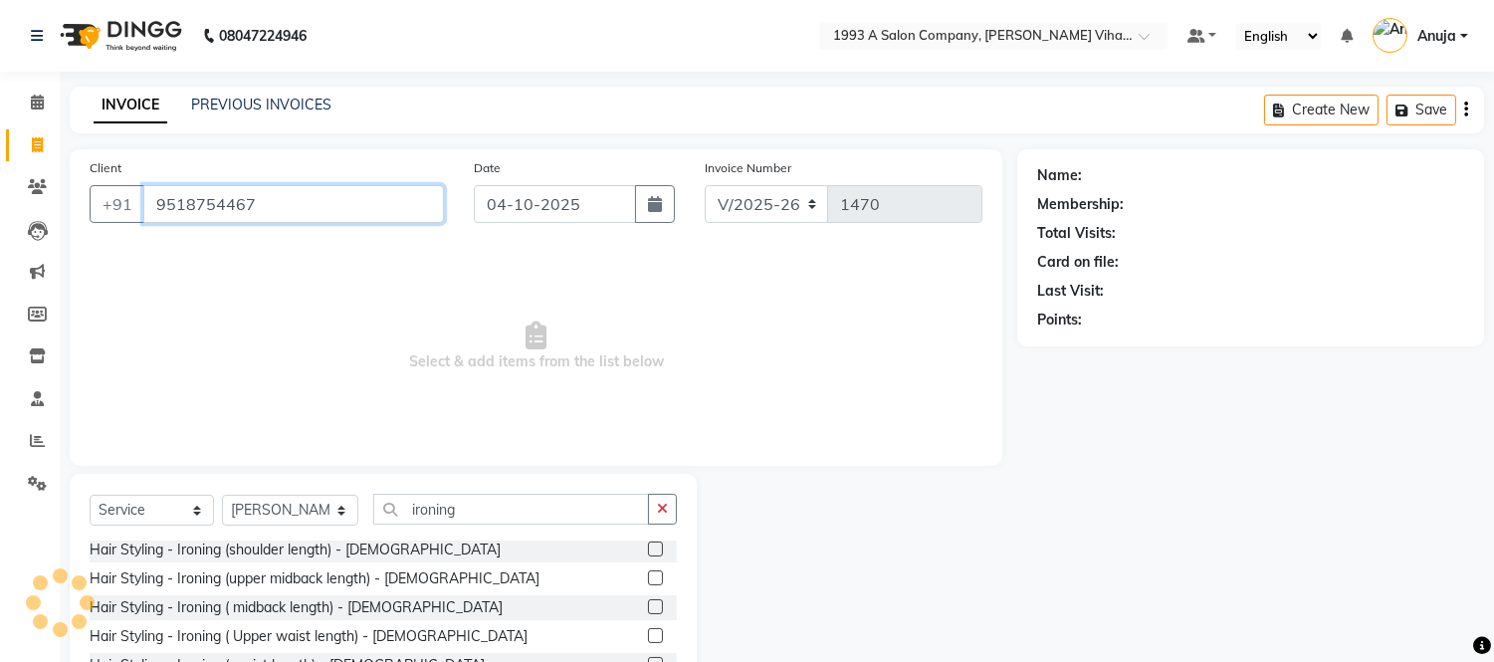
type input "9518754467"
select select "1: Object"
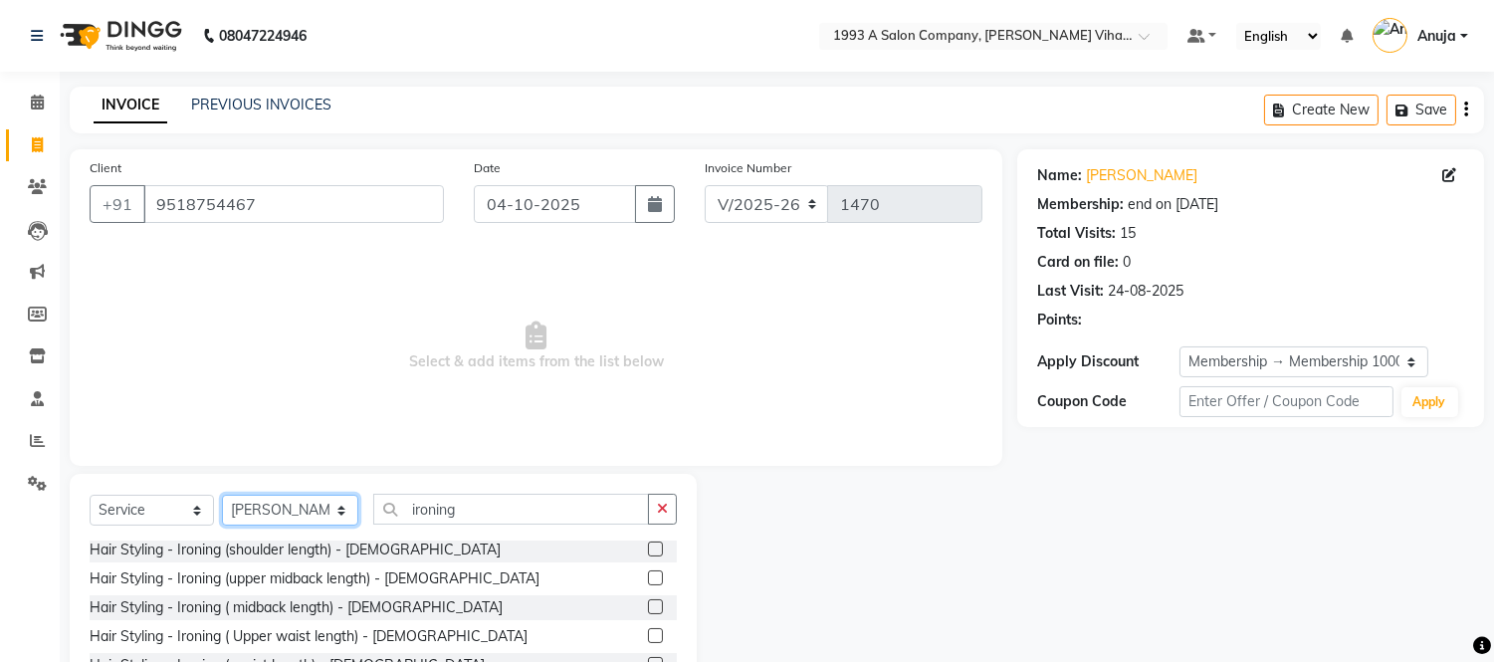
click at [321, 502] on select "Select Stylist Anuja Arpita Landge Bhakti Chetan Ambekar Krushna Mayur Shanti P…" at bounding box center [290, 510] width 136 height 31
click at [565, 322] on span "Select & add items from the list below" at bounding box center [536, 346] width 893 height 199
click at [283, 210] on input "9518754467" at bounding box center [293, 204] width 301 height 38
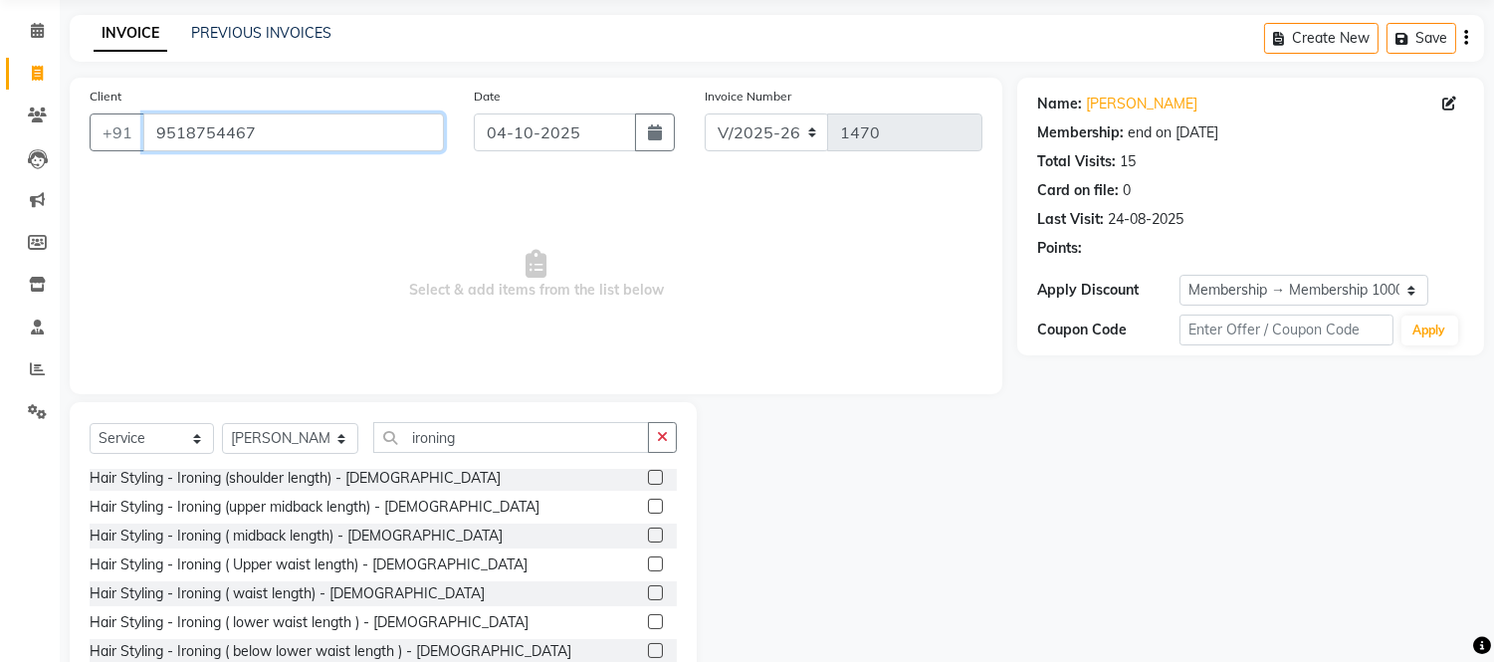
scroll to position [110, 0]
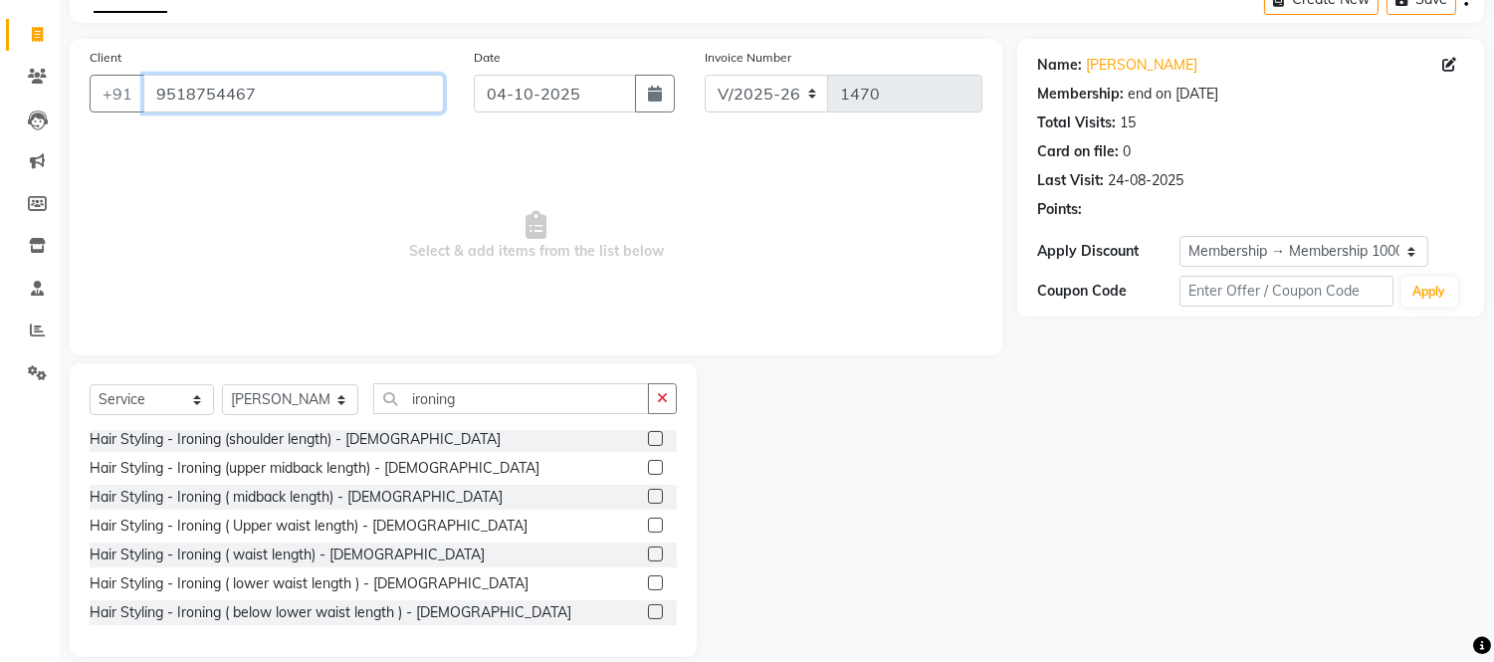
click at [404, 93] on input "9518754467" at bounding box center [293, 94] width 301 height 38
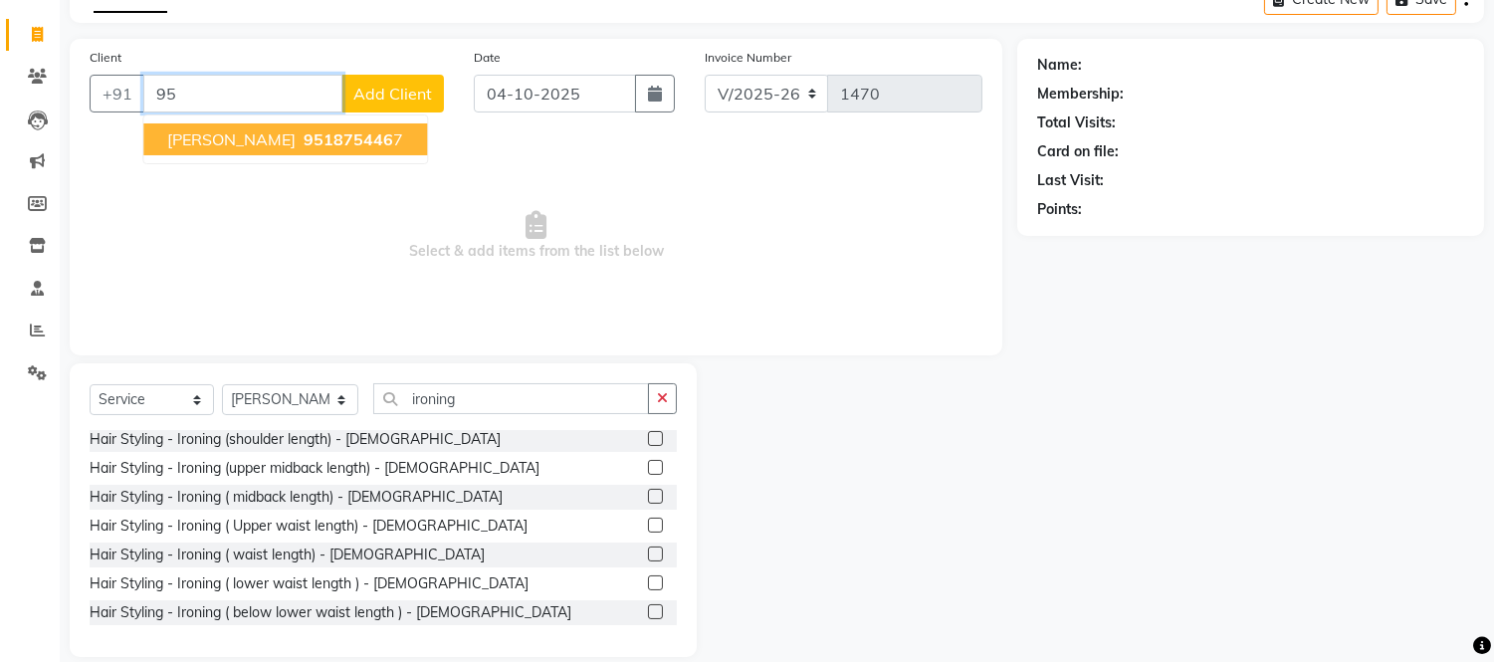
type input "9"
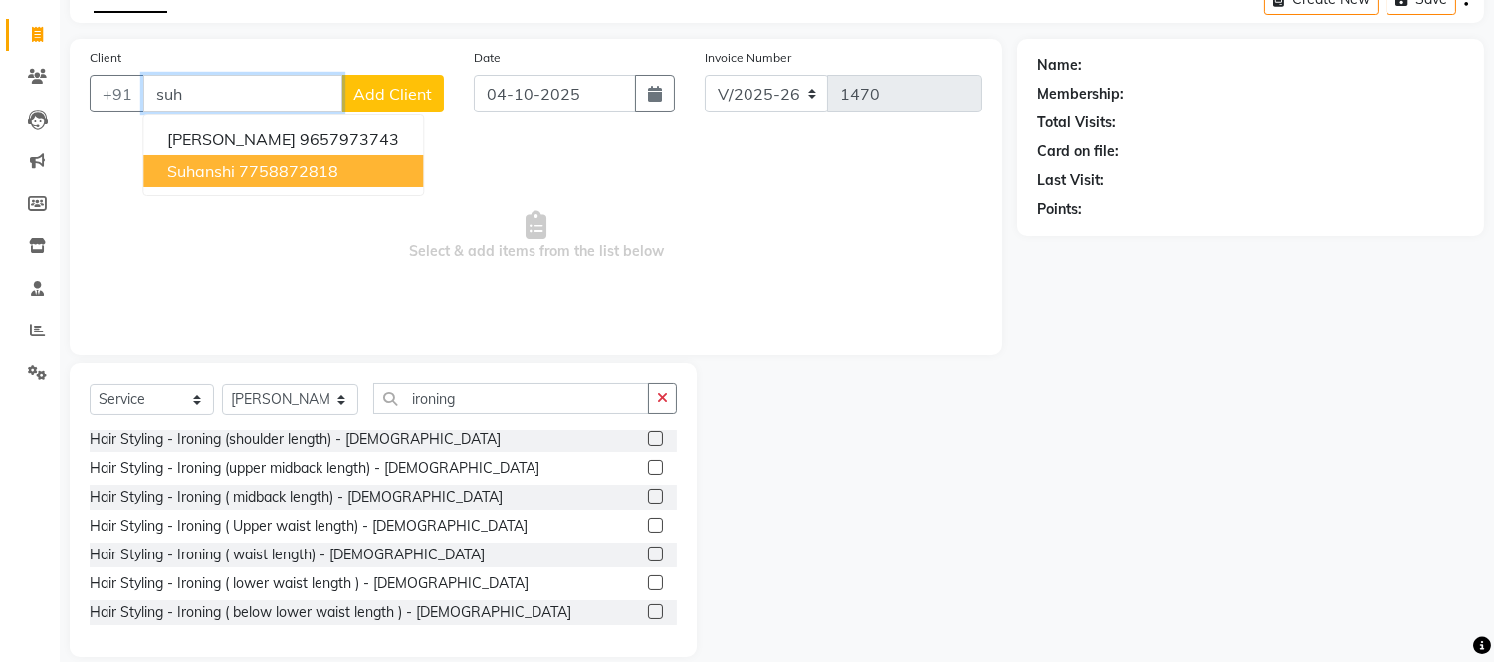
click at [301, 171] on ngb-highlight "7758872818" at bounding box center [289, 171] width 100 height 20
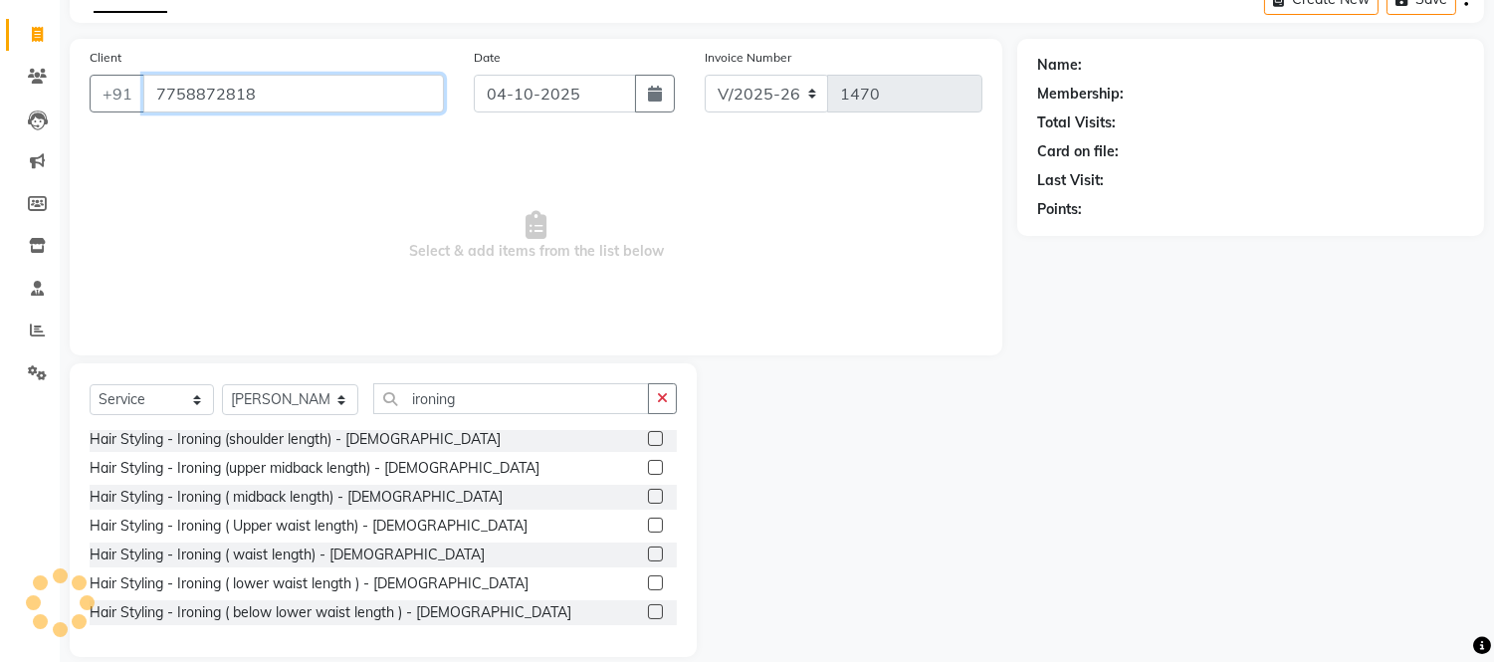
type input "7758872818"
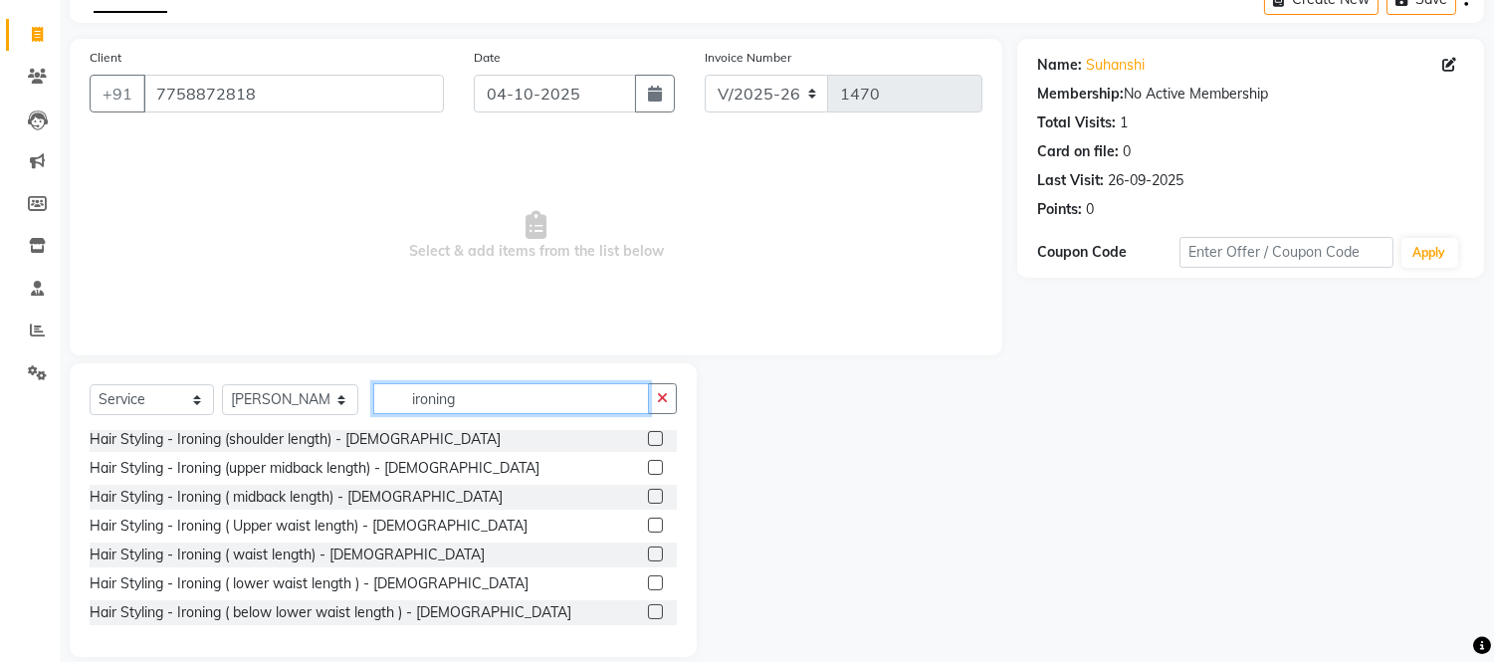
click at [400, 394] on input "ironing" at bounding box center [511, 398] width 276 height 31
click at [648, 462] on label at bounding box center [655, 467] width 15 height 15
click at [648, 462] on input "checkbox" at bounding box center [654, 468] width 13 height 13
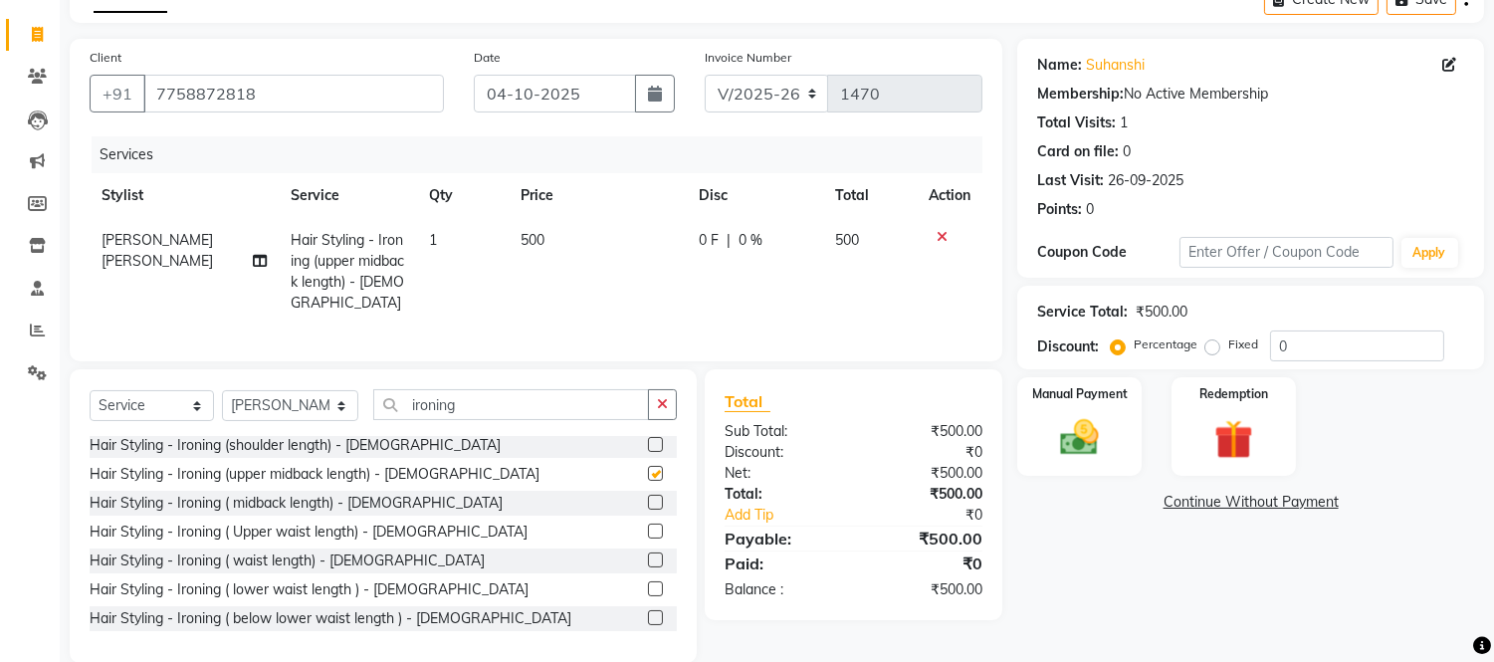
checkbox input "false"
click at [648, 510] on label at bounding box center [655, 502] width 15 height 15
click at [648, 510] on input "checkbox" at bounding box center [654, 503] width 13 height 13
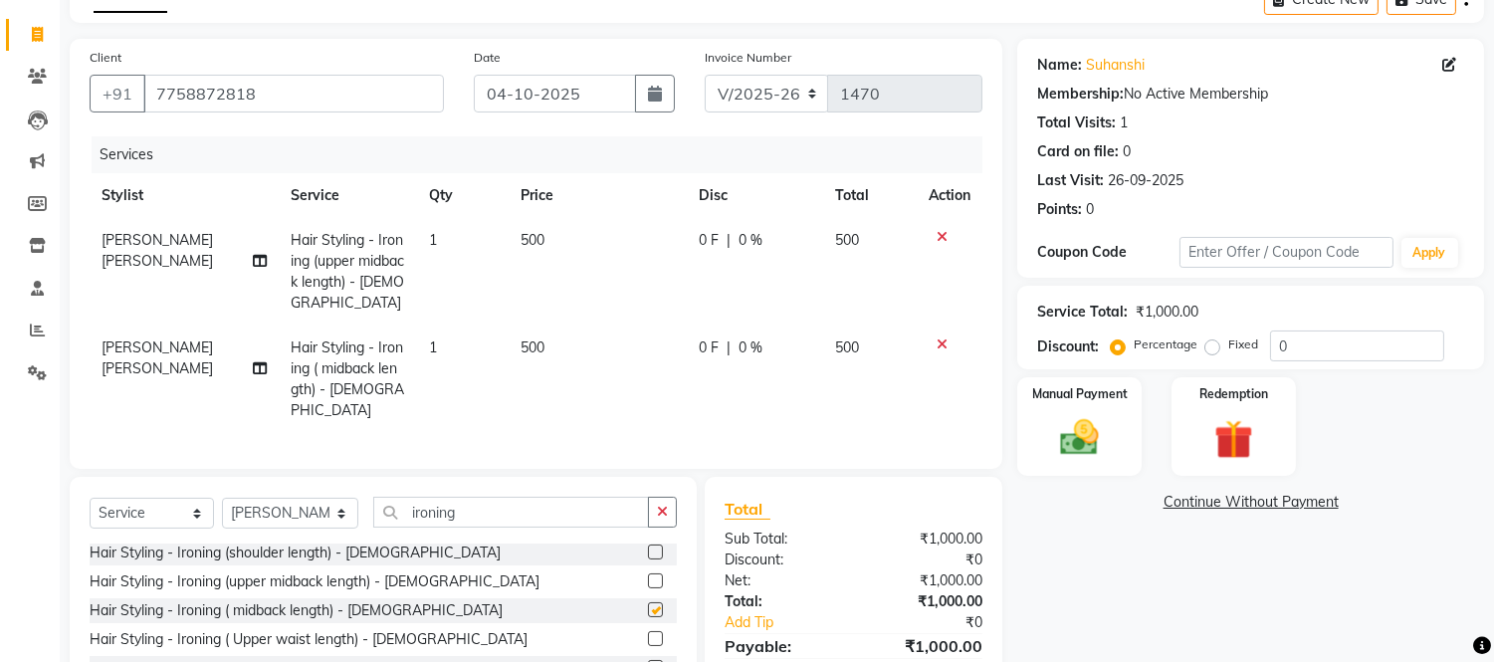
checkbox input "false"
click at [648, 631] on label at bounding box center [655, 638] width 15 height 15
click at [648, 633] on input "checkbox" at bounding box center [654, 639] width 13 height 13
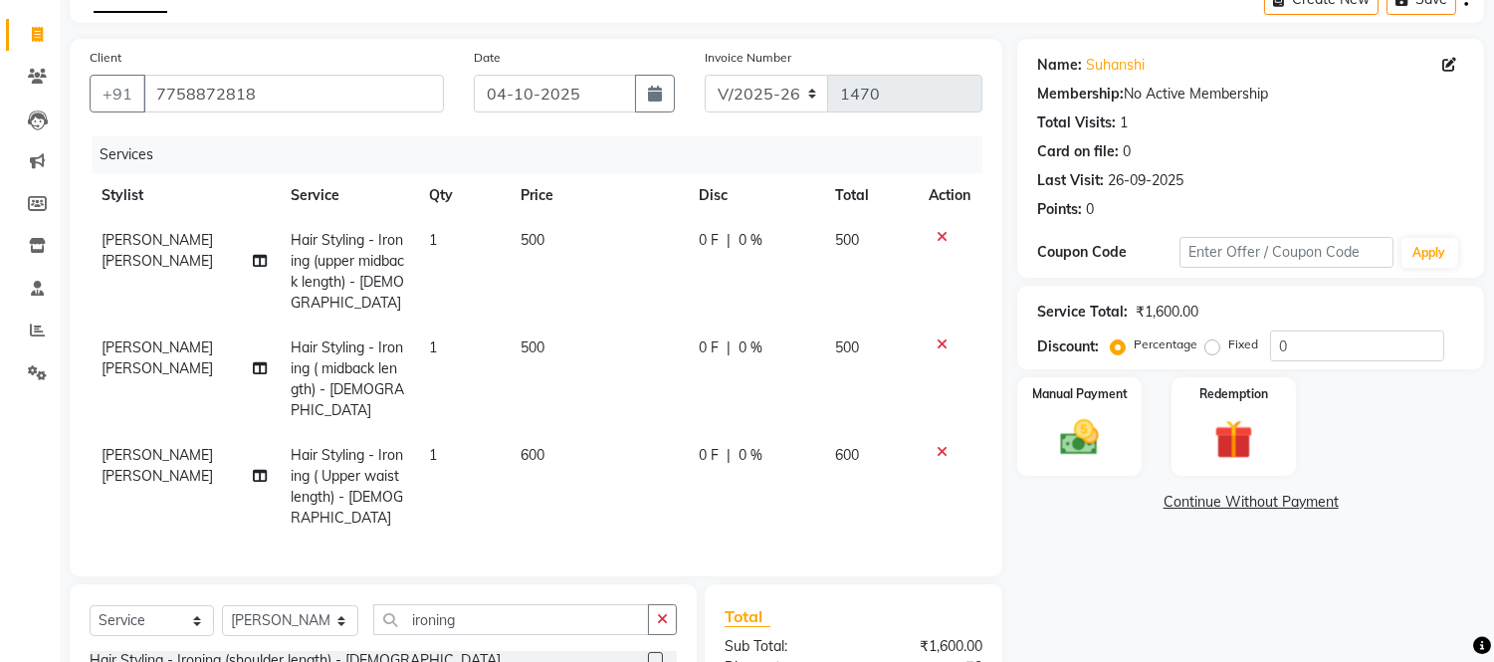
checkbox input "false"
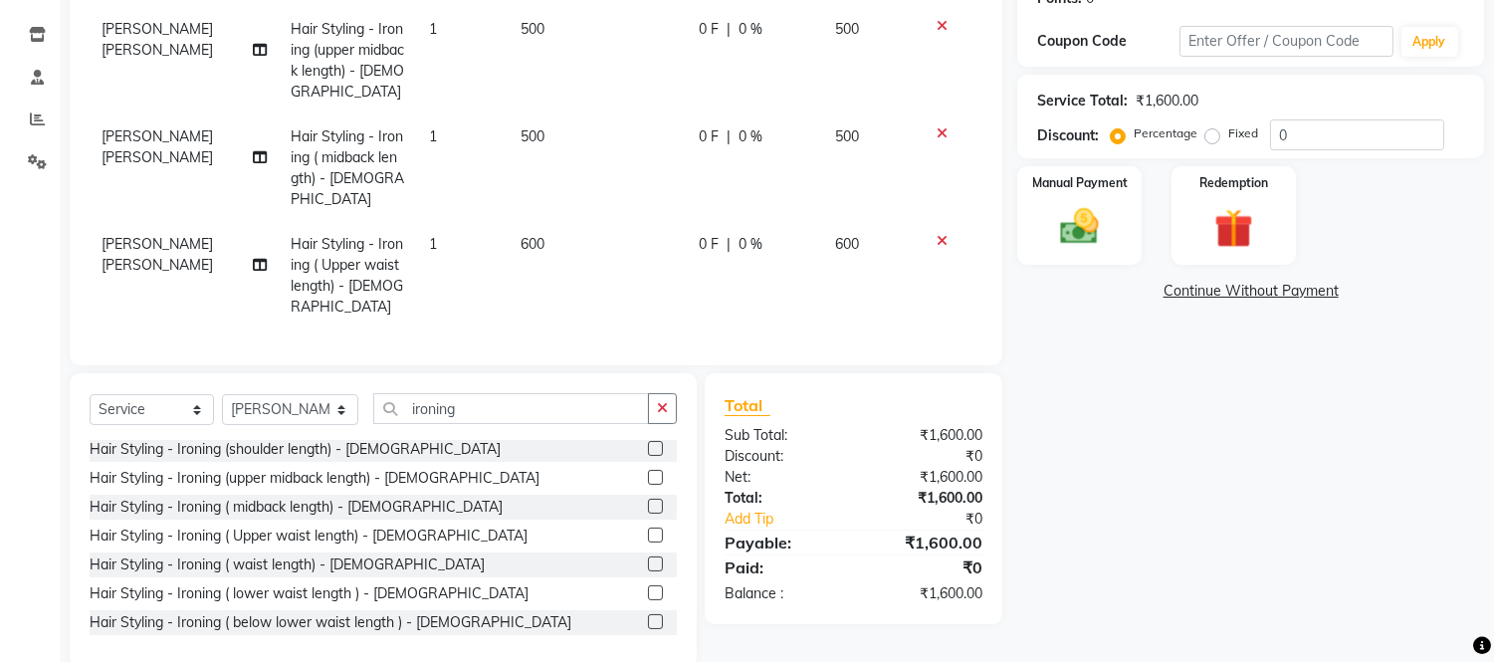
scroll to position [330, 0]
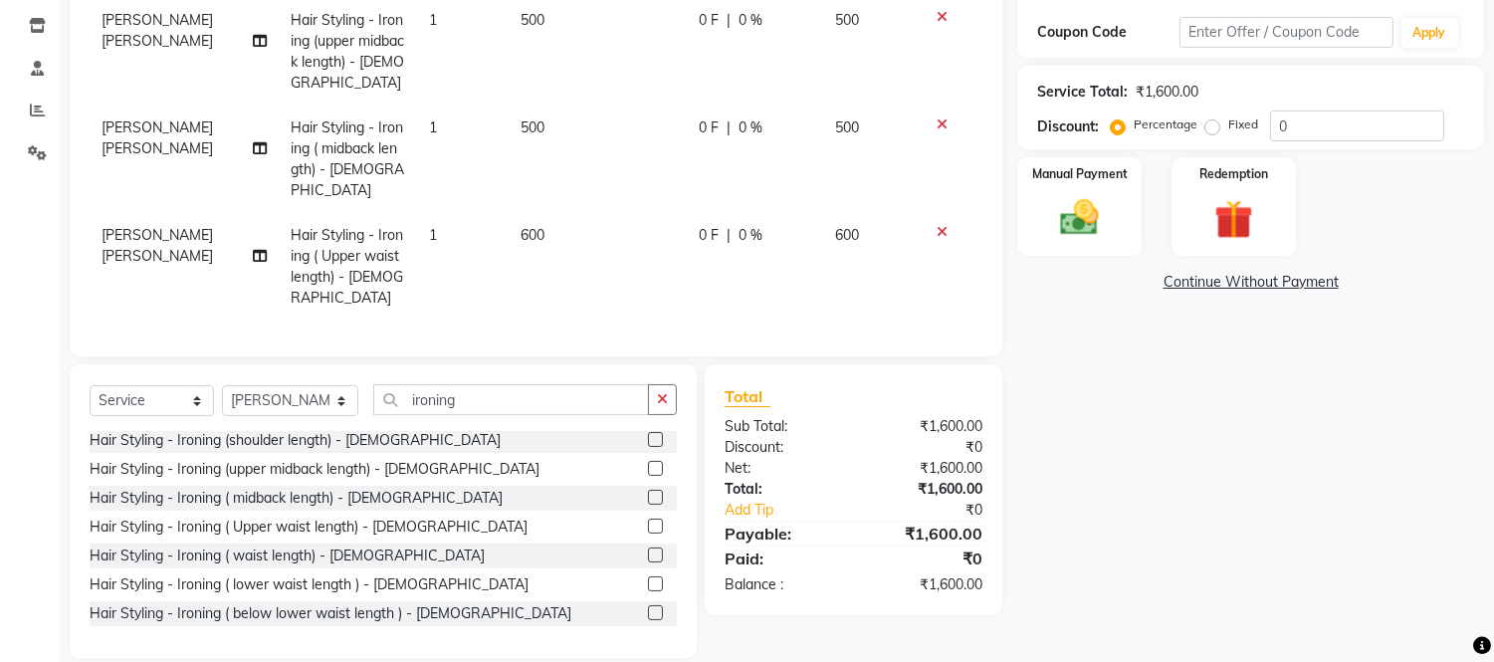
click at [648, 490] on label at bounding box center [655, 497] width 15 height 15
click at [648, 492] on input "checkbox" at bounding box center [654, 498] width 13 height 13
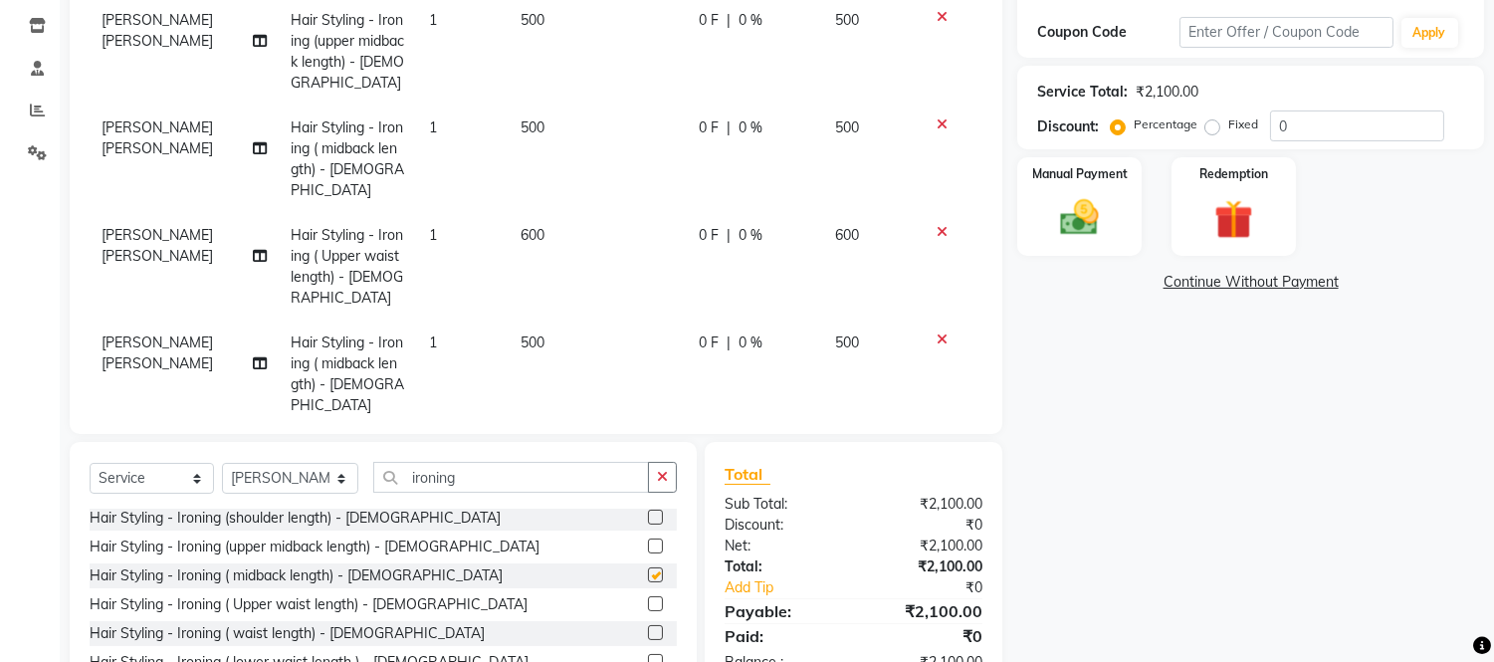
checkbox input "false"
click at [648, 596] on label at bounding box center [655, 603] width 15 height 15
click at [648, 598] on input "checkbox" at bounding box center [654, 604] width 13 height 13
checkbox input "false"
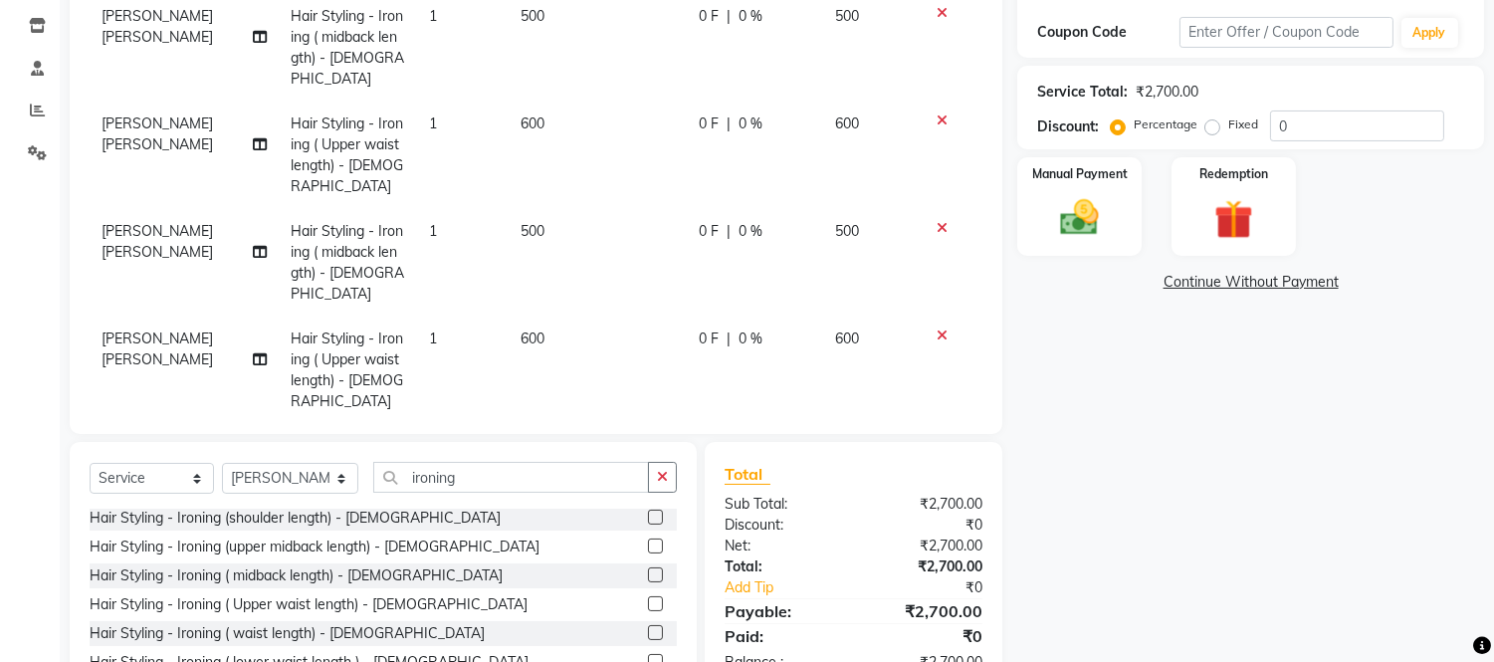
scroll to position [433, 0]
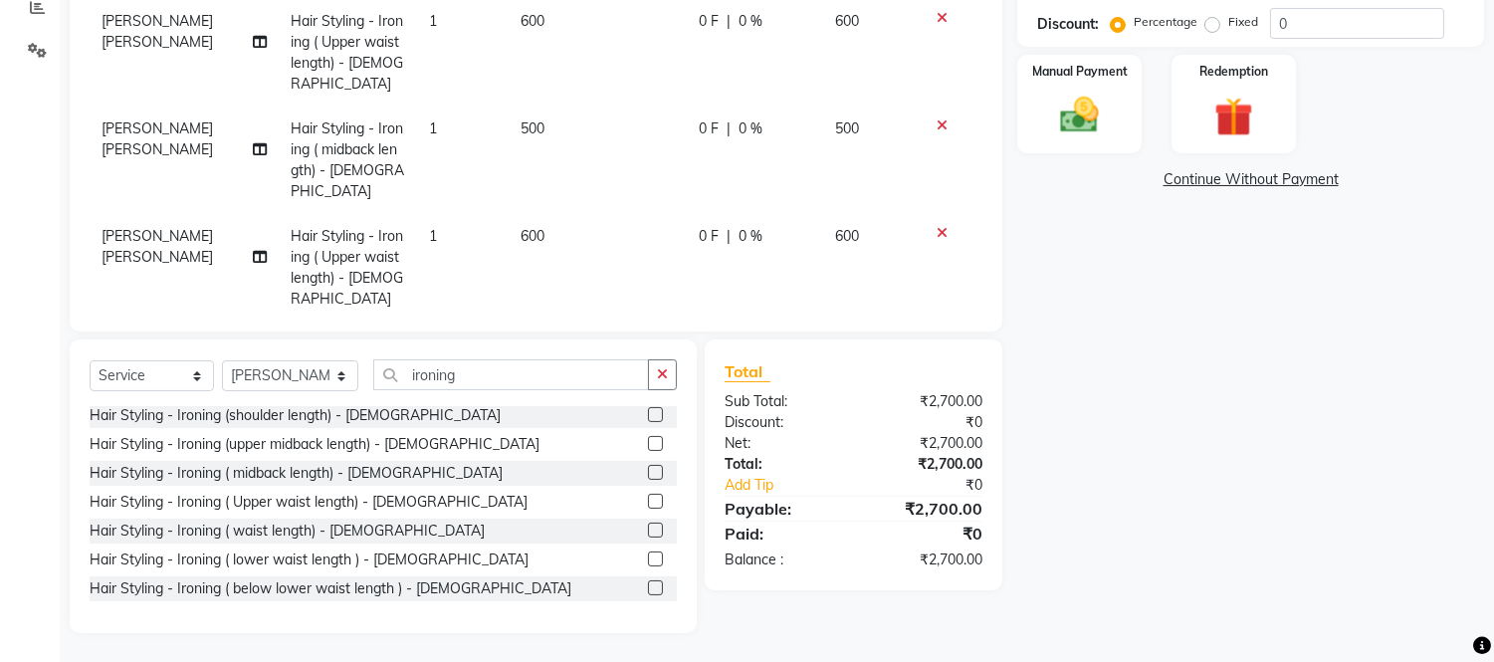
click at [929, 226] on div at bounding box center [950, 233] width 42 height 14
click at [937, 226] on icon at bounding box center [942, 233] width 11 height 14
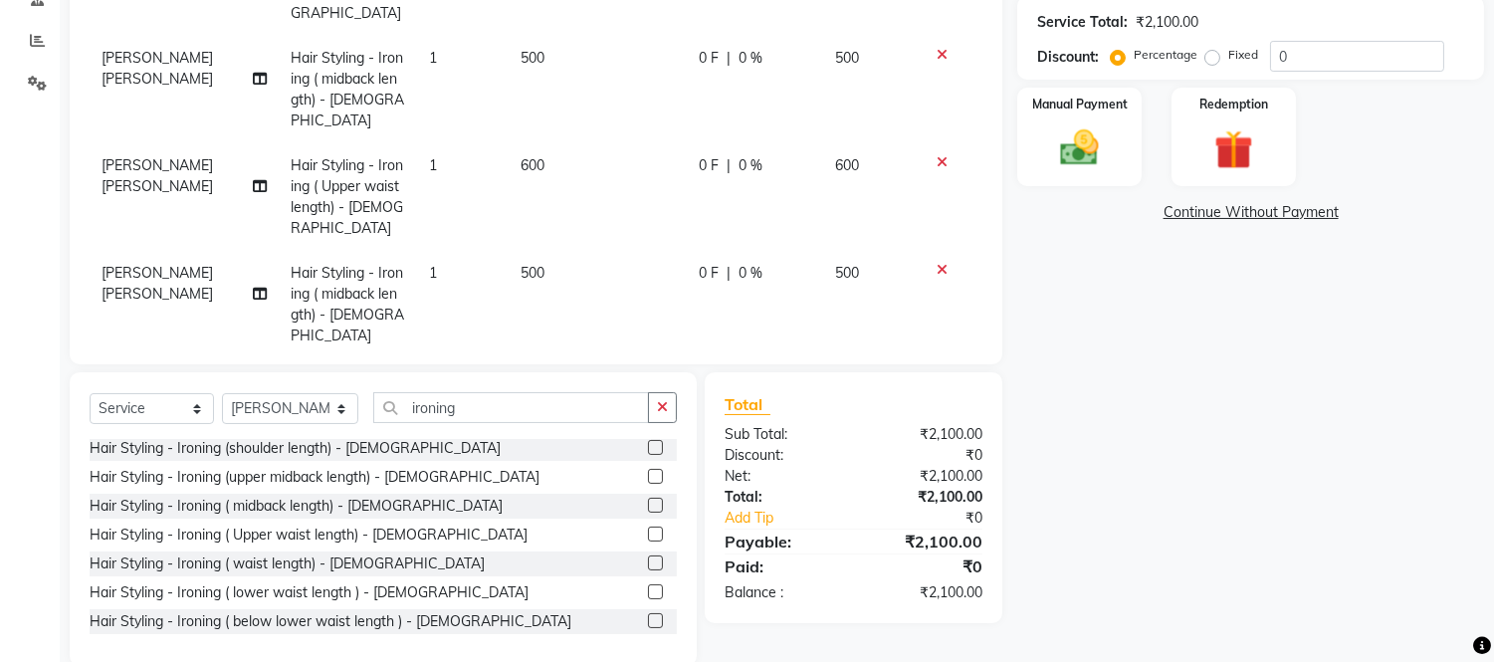
click at [940, 263] on icon at bounding box center [942, 270] width 11 height 14
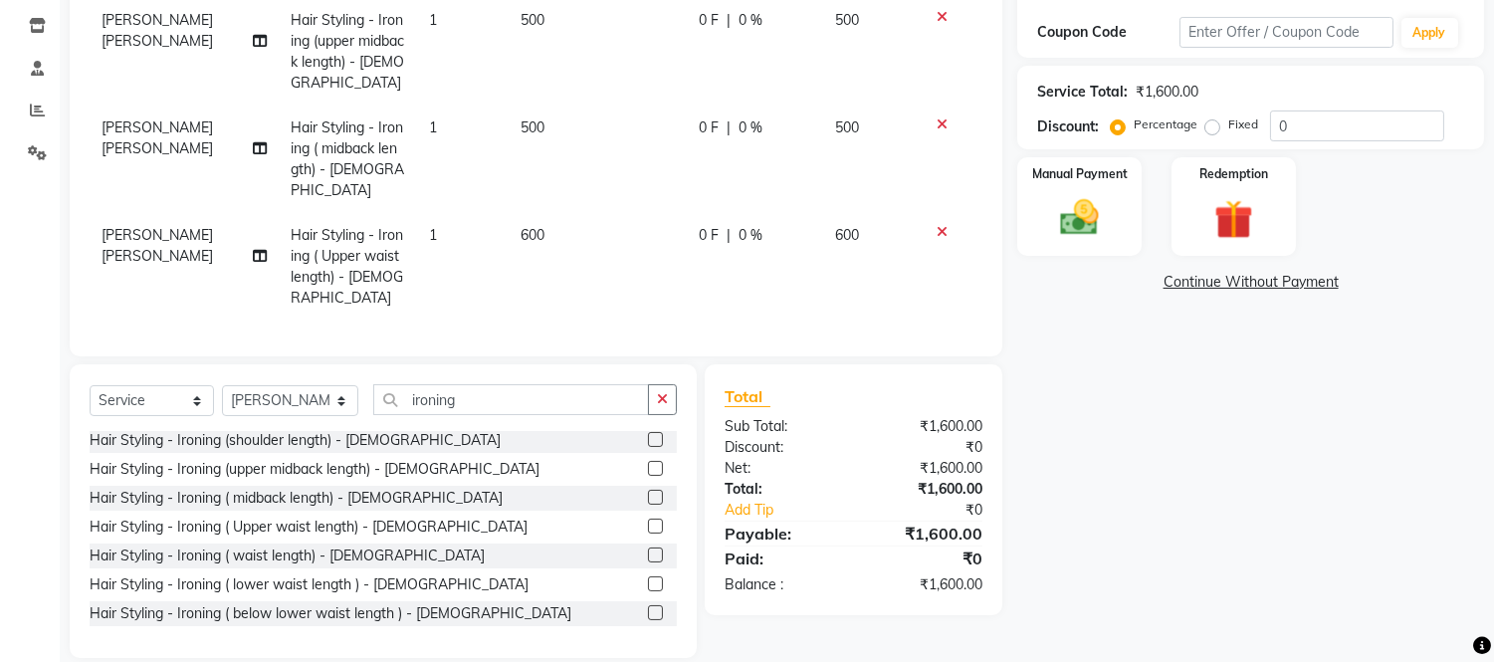
click at [937, 225] on icon at bounding box center [942, 232] width 11 height 14
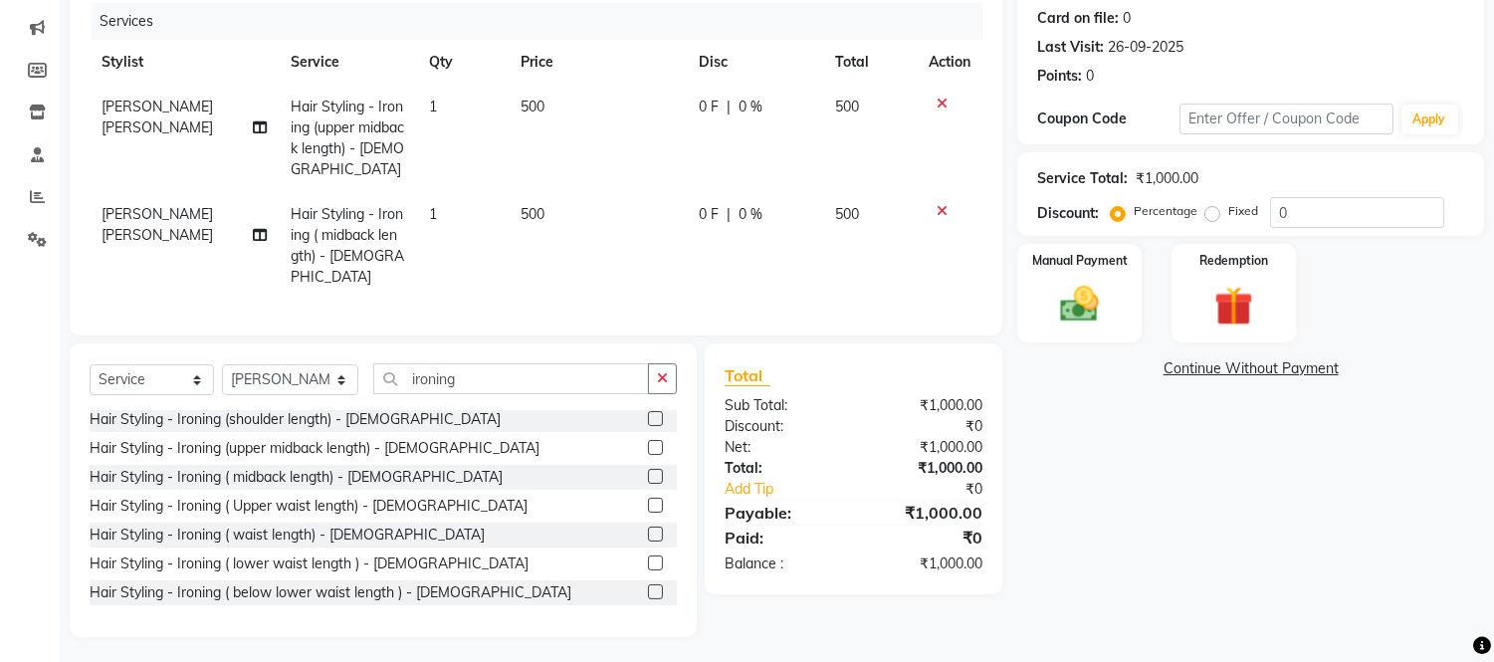
click at [937, 206] on icon at bounding box center [942, 211] width 11 height 14
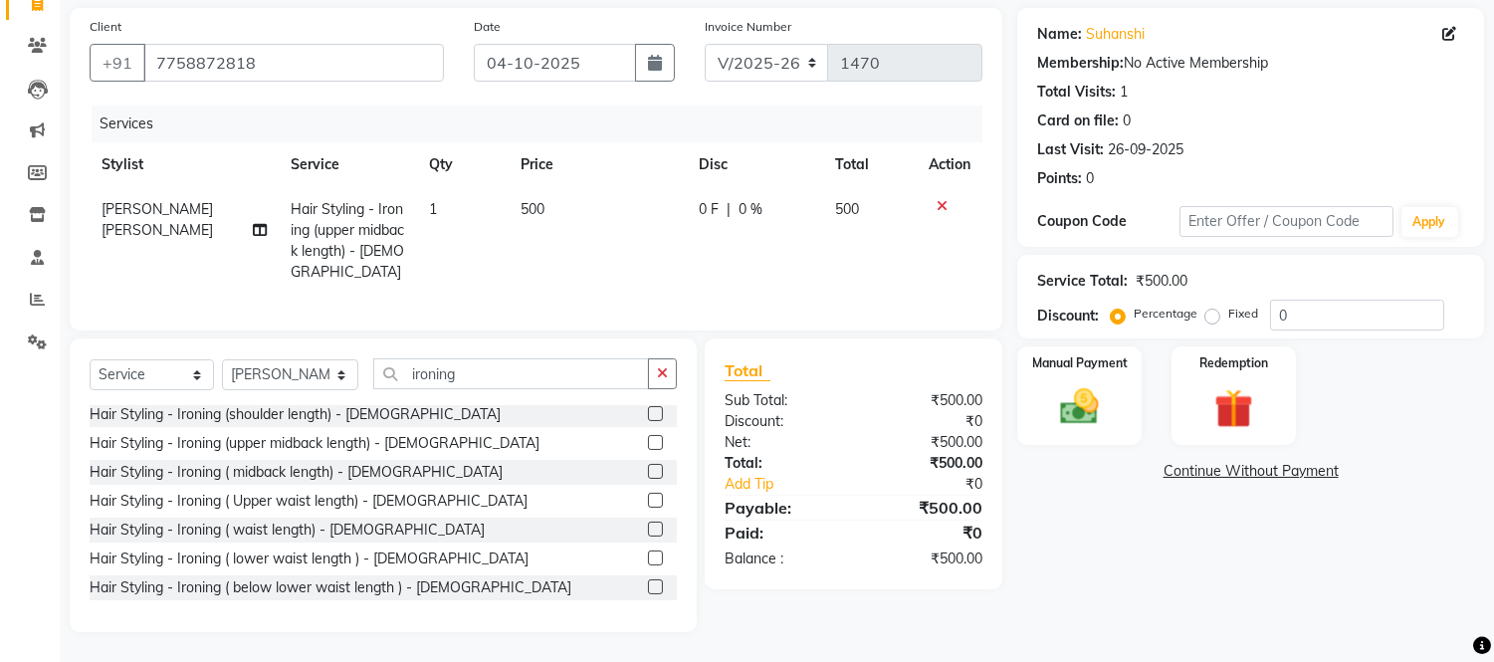
scroll to position [157, 0]
click at [940, 199] on icon at bounding box center [942, 206] width 11 height 14
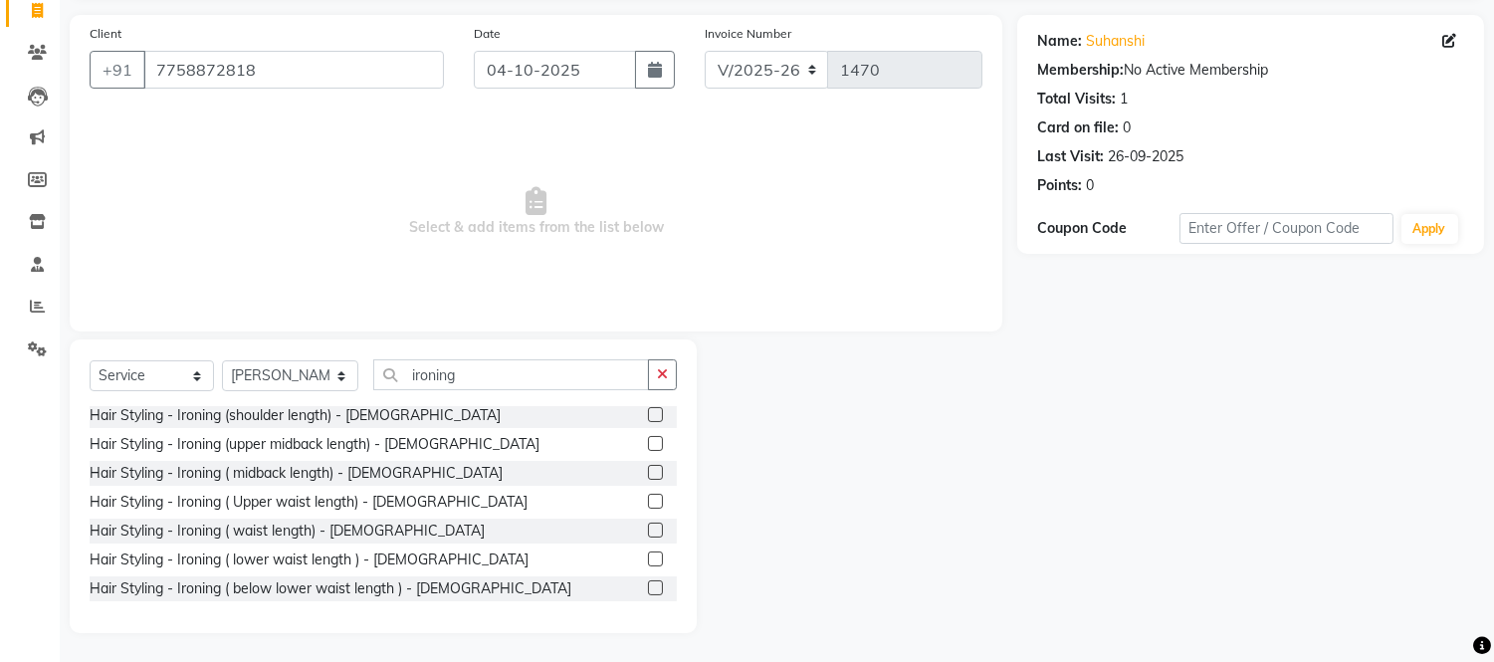
click at [648, 470] on label at bounding box center [655, 472] width 15 height 15
click at [648, 470] on input "checkbox" at bounding box center [654, 473] width 13 height 13
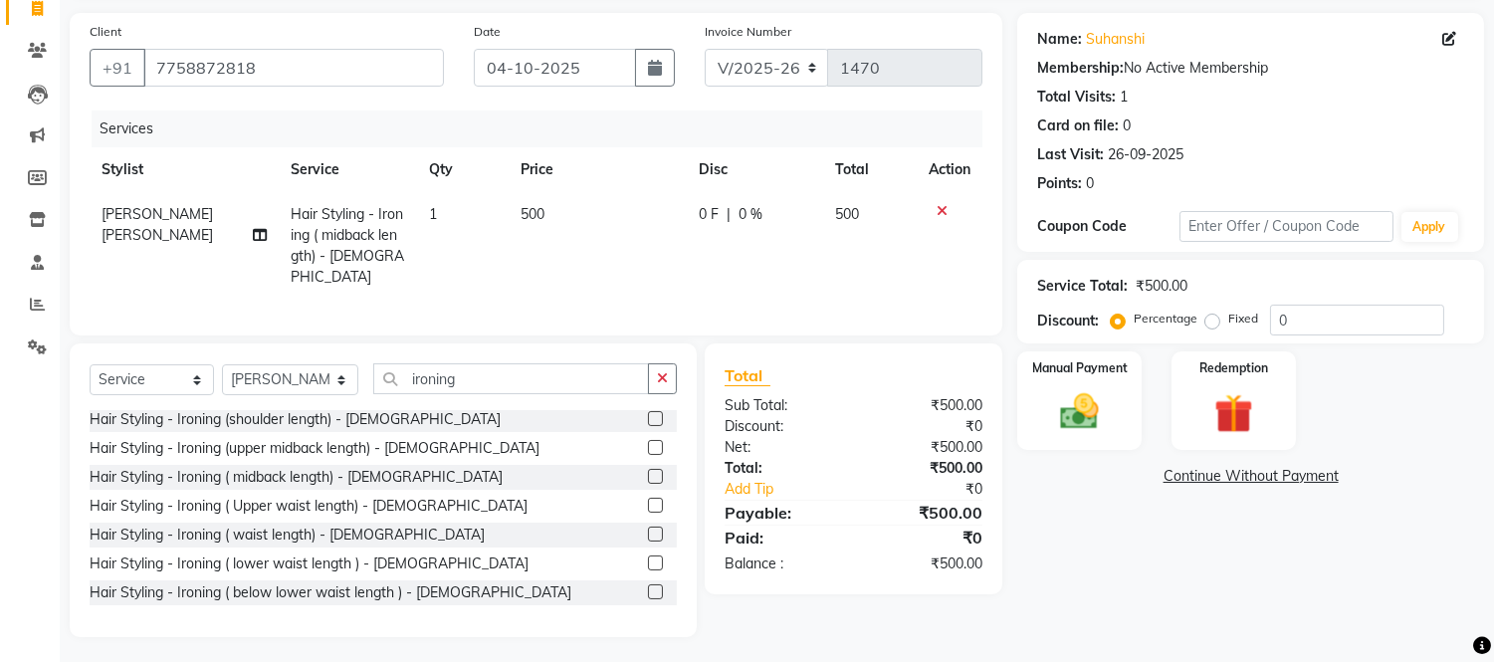
click at [648, 474] on label at bounding box center [655, 476] width 15 height 15
click at [648, 474] on input "checkbox" at bounding box center [654, 477] width 13 height 13
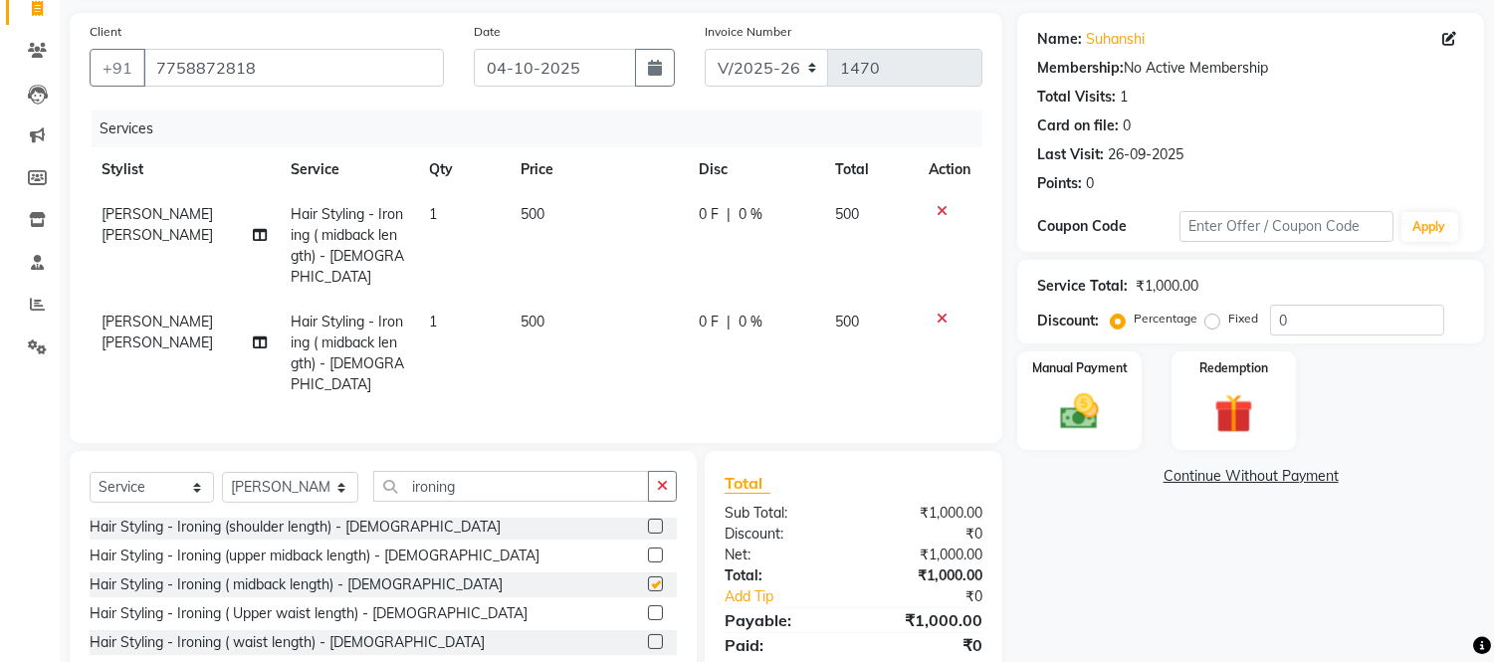
scroll to position [223, 0]
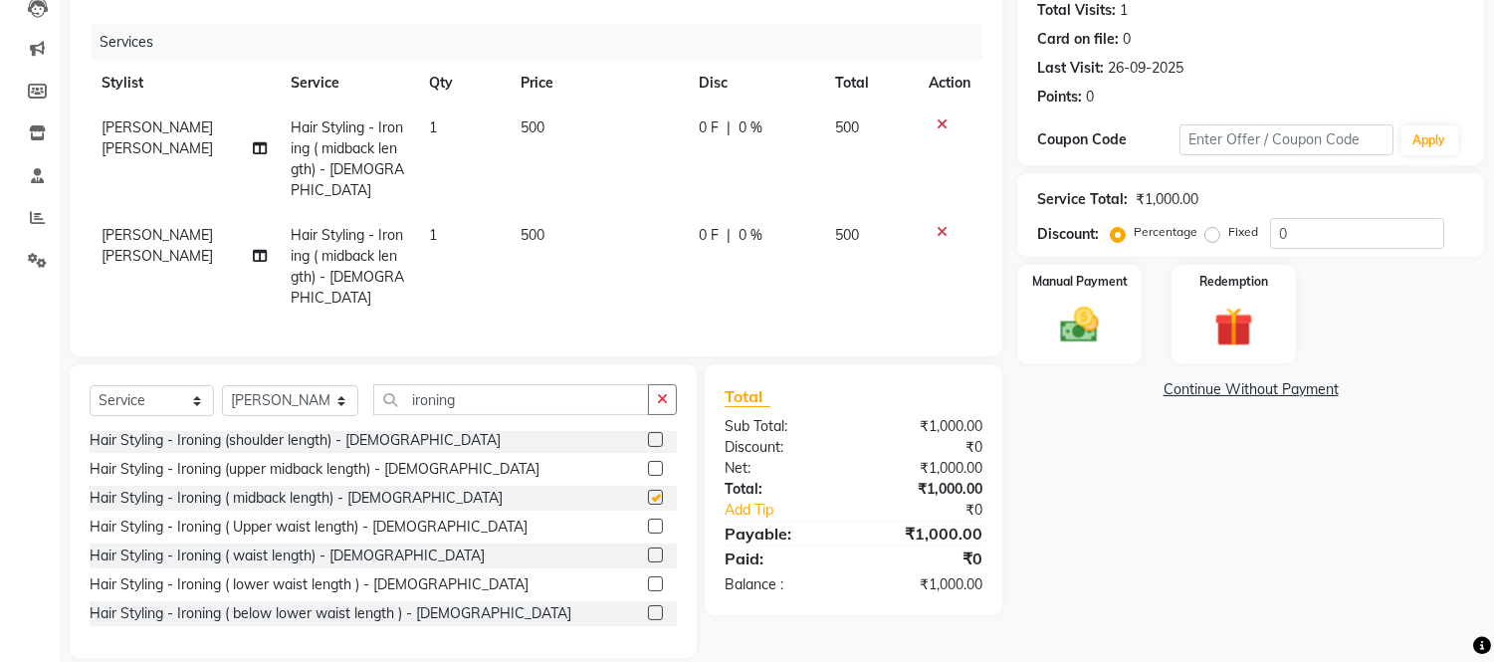
checkbox input "false"
click at [939, 225] on icon at bounding box center [942, 232] width 11 height 14
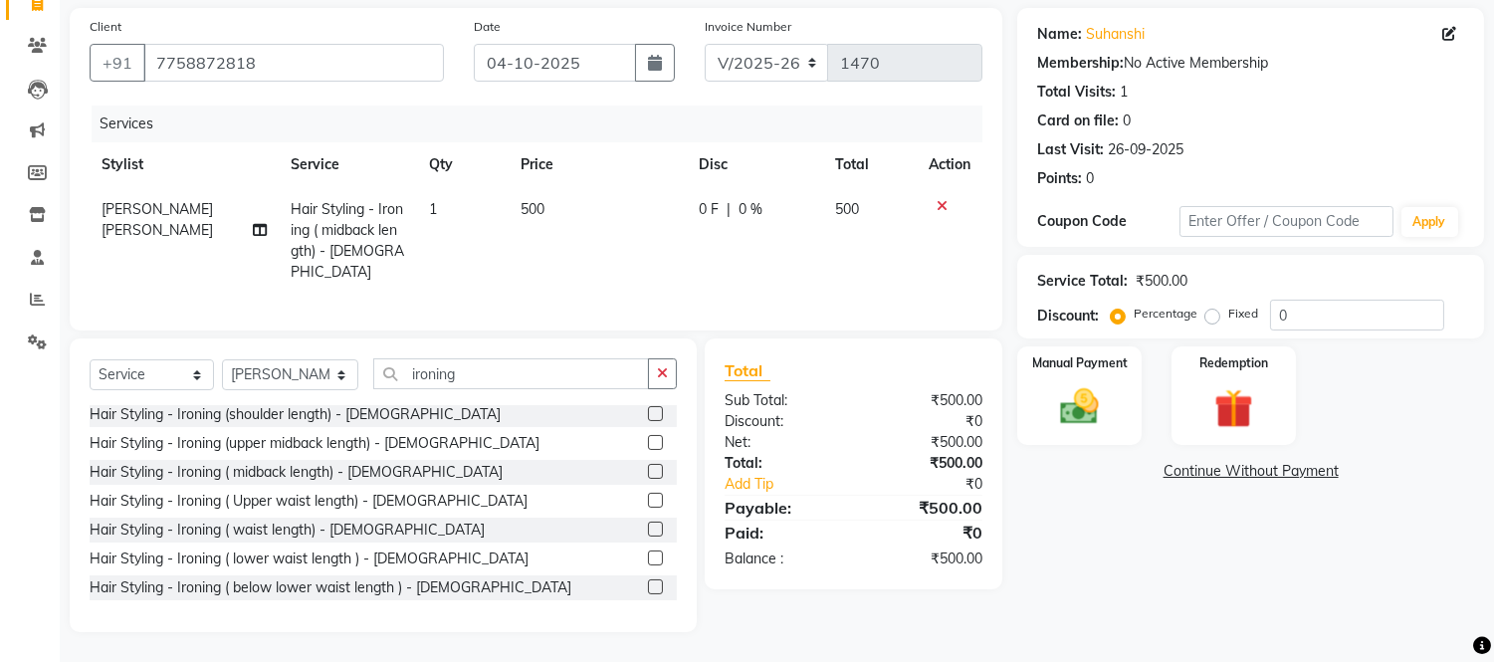
scroll to position [136, 0]
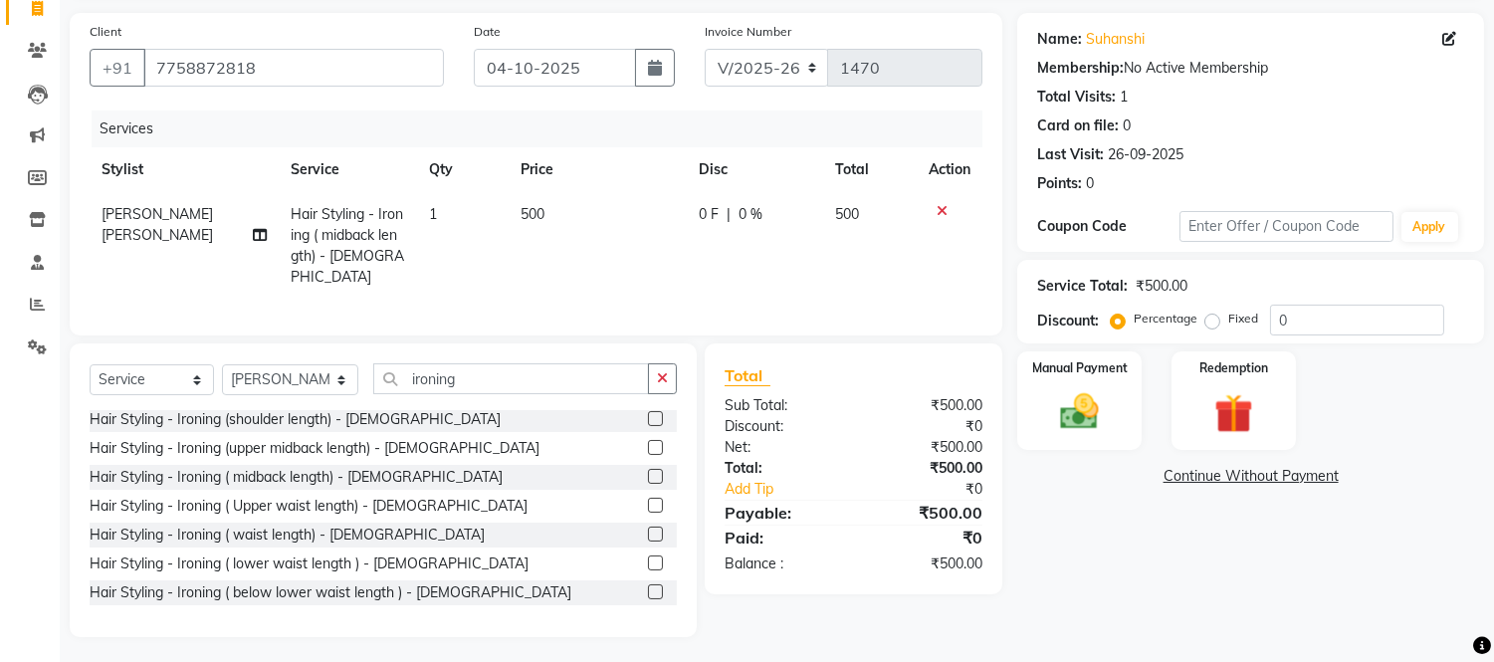
click at [942, 204] on icon at bounding box center [942, 211] width 11 height 14
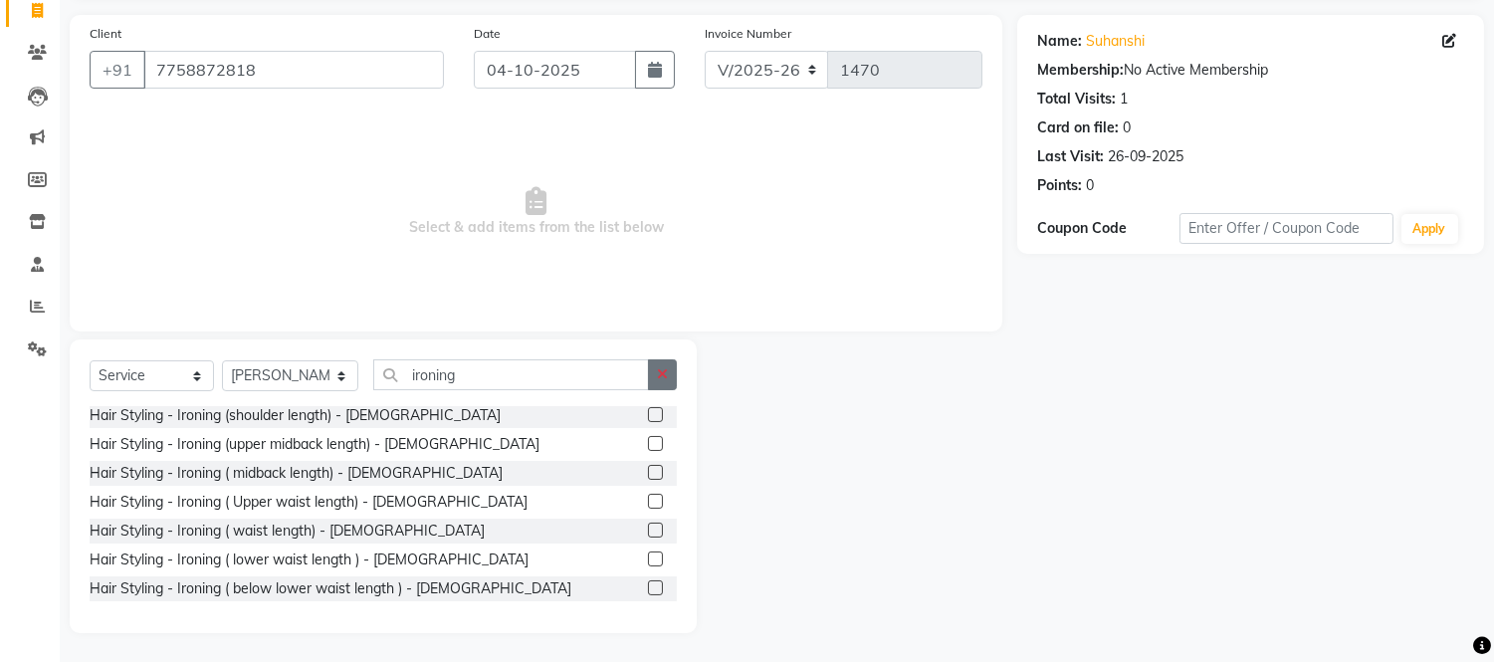
click at [654, 373] on button "button" at bounding box center [662, 374] width 29 height 31
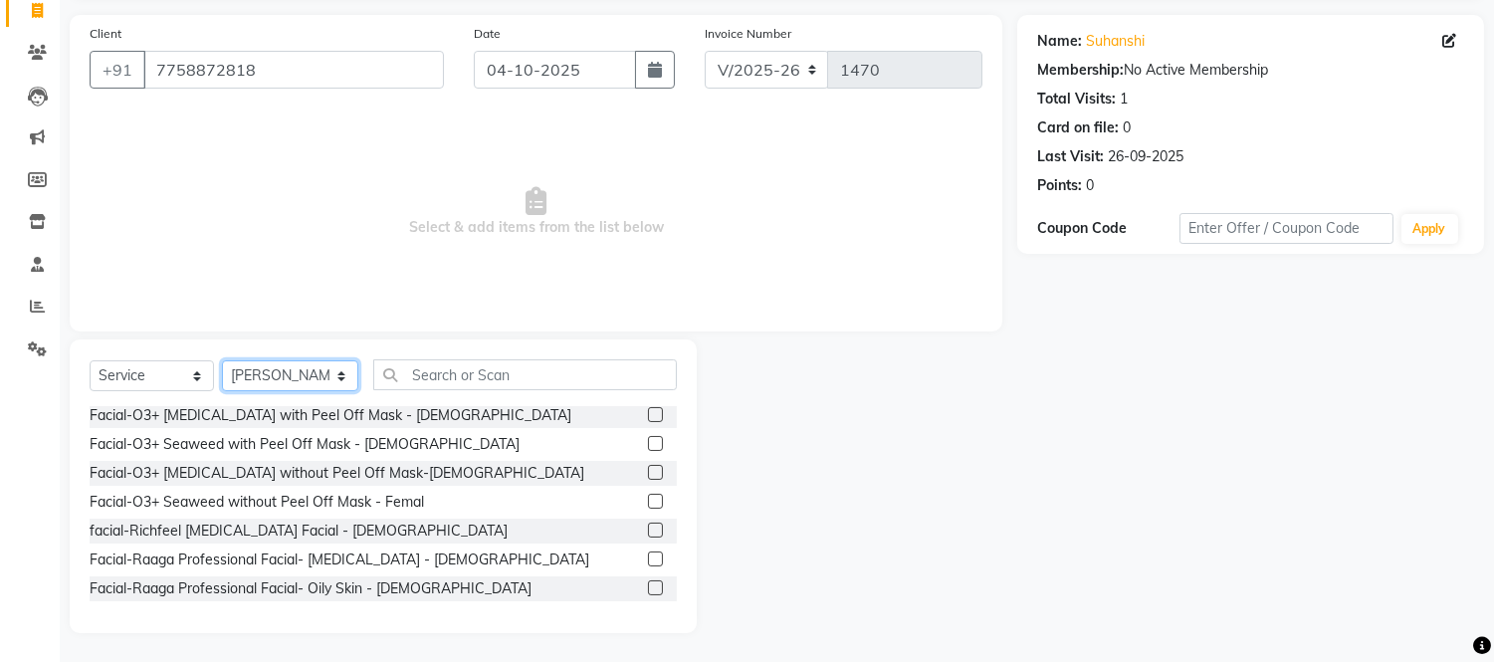
click at [269, 373] on select "Select Stylist Anuja Arpita Landge Bhakti Chetan Ambekar Krushna Mayur Shanti P…" at bounding box center [290, 375] width 136 height 31
select select
click at [222, 391] on select "Select Stylist Anuja Arpita Landge Bhakti Chetan Ambekar Krushna Mayur Shanti P…" at bounding box center [290, 375] width 136 height 31
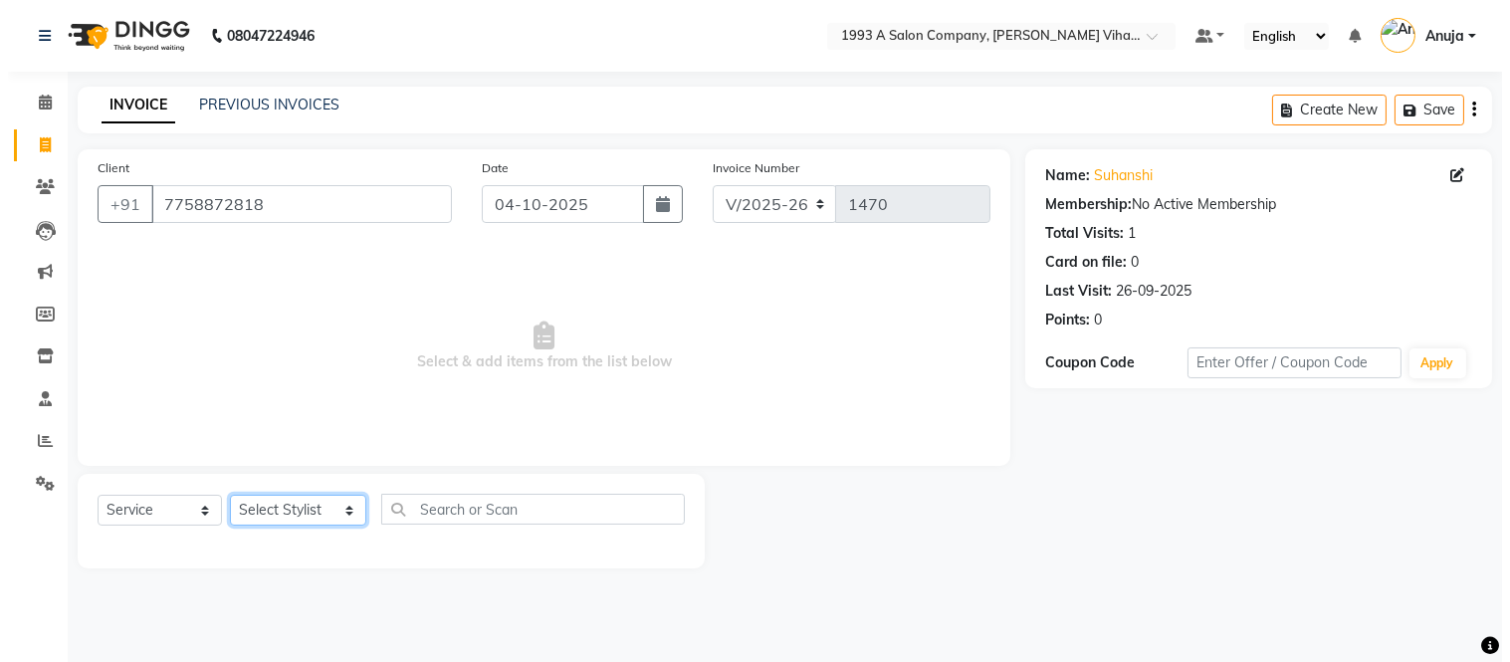
scroll to position [0, 0]
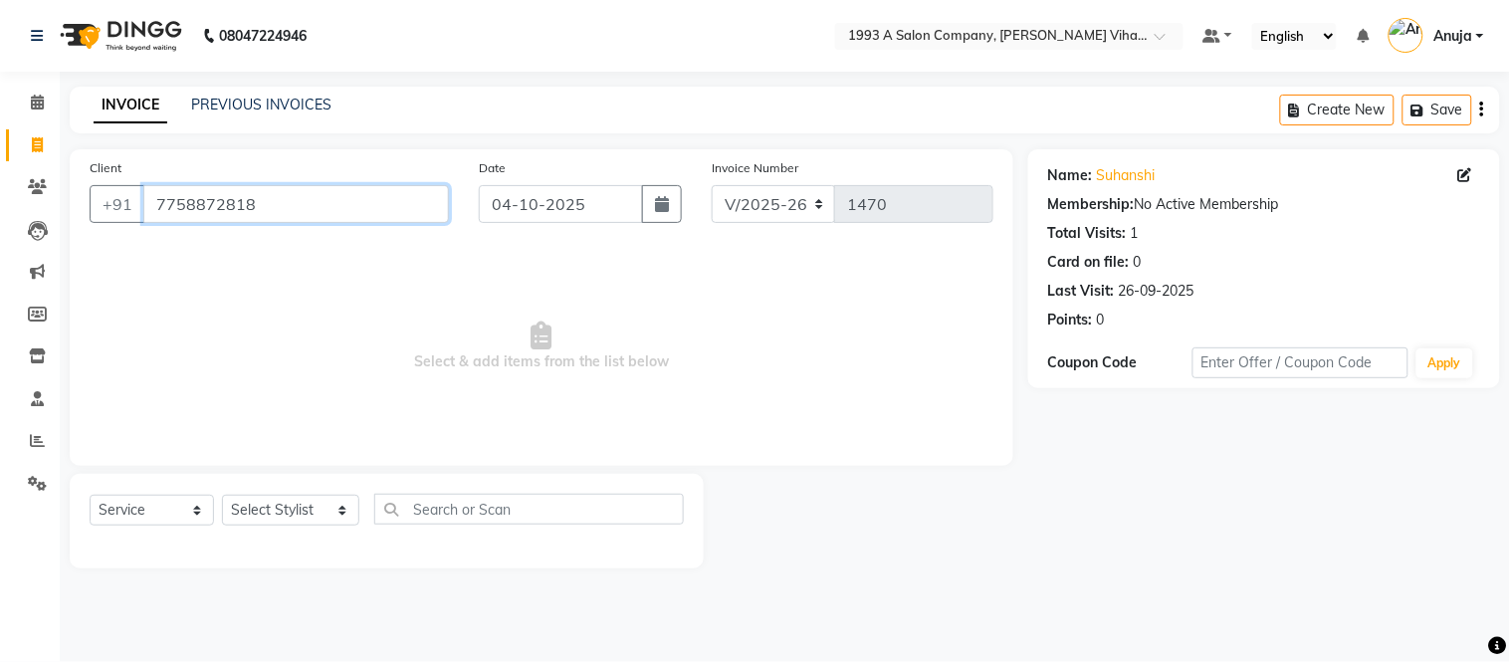
click at [280, 197] on input "7758872818" at bounding box center [296, 204] width 306 height 38
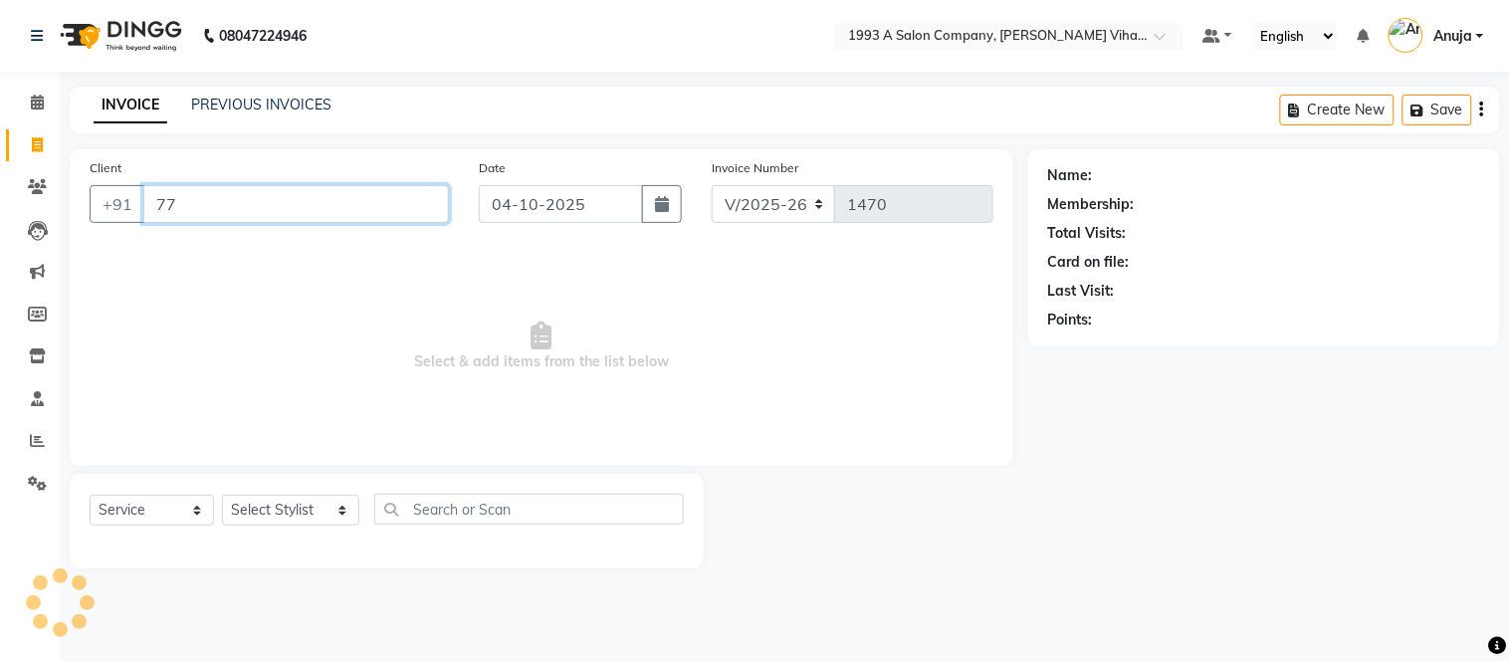
type input "7"
type input "."
